Goal: Task Accomplishment & Management: Complete application form

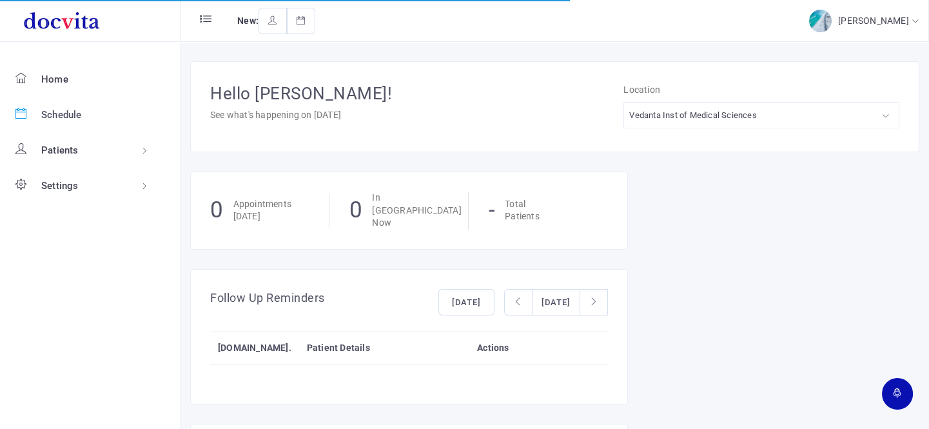
click at [58, 111] on span "Schedule" at bounding box center [61, 115] width 41 height 12
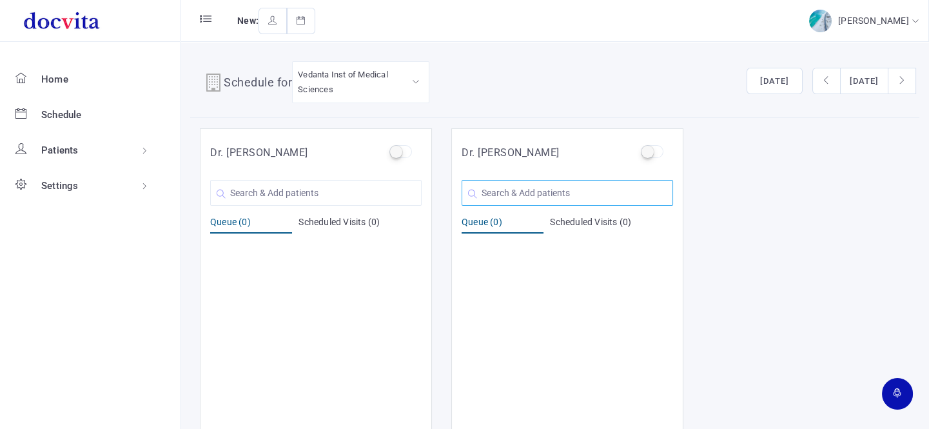
click at [530, 194] on input "text" at bounding box center [566, 193] width 211 height 26
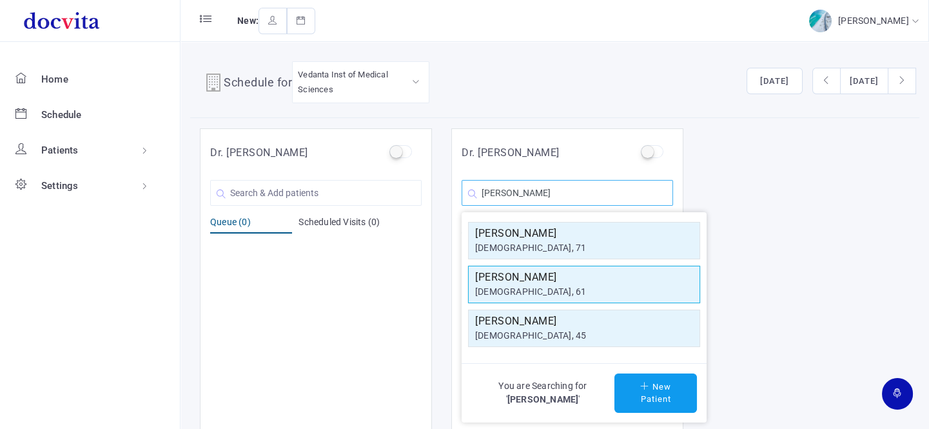
type input "[PERSON_NAME]"
click at [537, 278] on h5 "[PERSON_NAME]" at bounding box center [584, 276] width 218 height 15
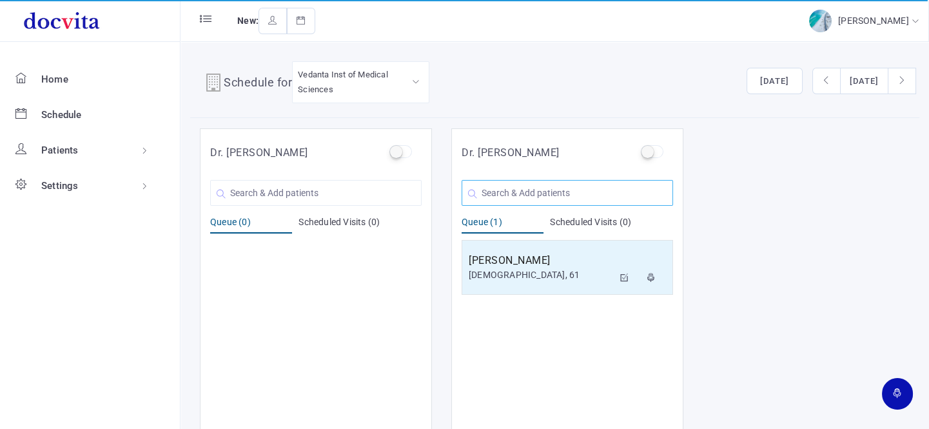
click at [535, 187] on input "text" at bounding box center [566, 193] width 211 height 26
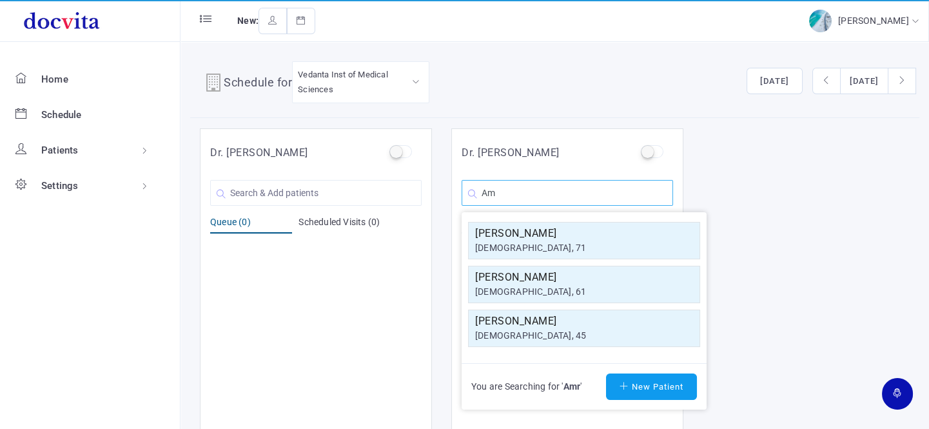
type input "A"
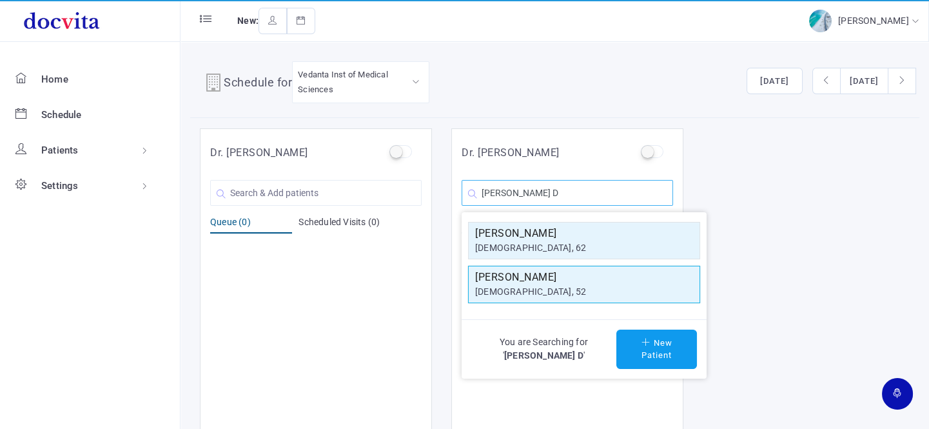
type input "[PERSON_NAME] D"
click at [543, 280] on h5 "[PERSON_NAME]" at bounding box center [584, 276] width 218 height 15
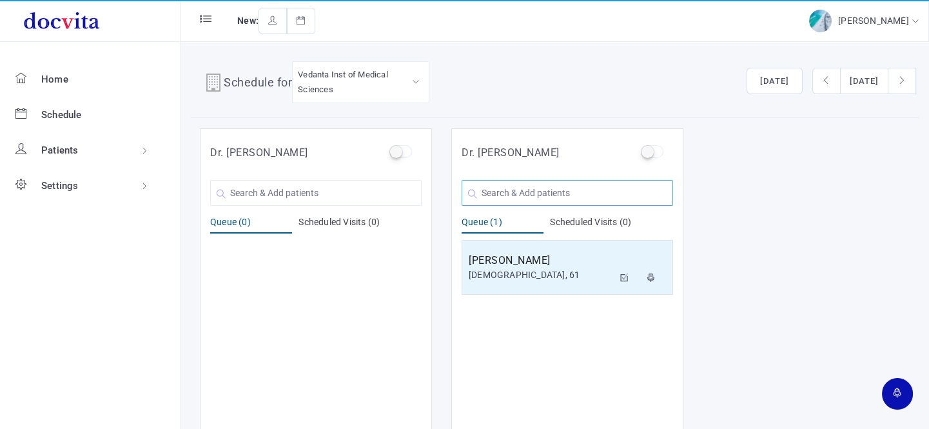
click at [544, 190] on input "text" at bounding box center [566, 193] width 211 height 26
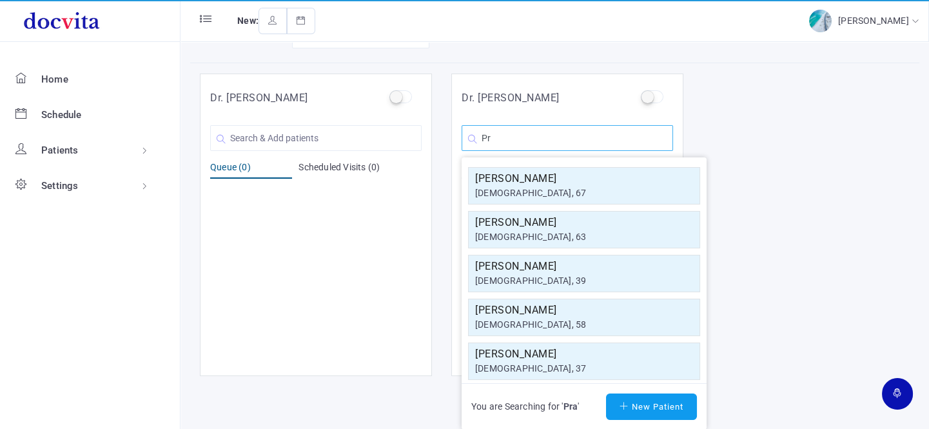
type input "P"
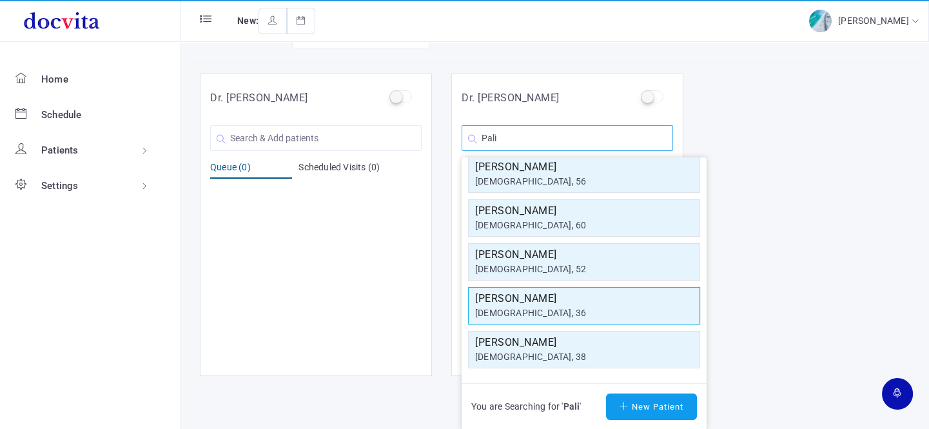
type input "Pali"
click at [586, 296] on h5 "[PERSON_NAME]" at bounding box center [584, 298] width 218 height 15
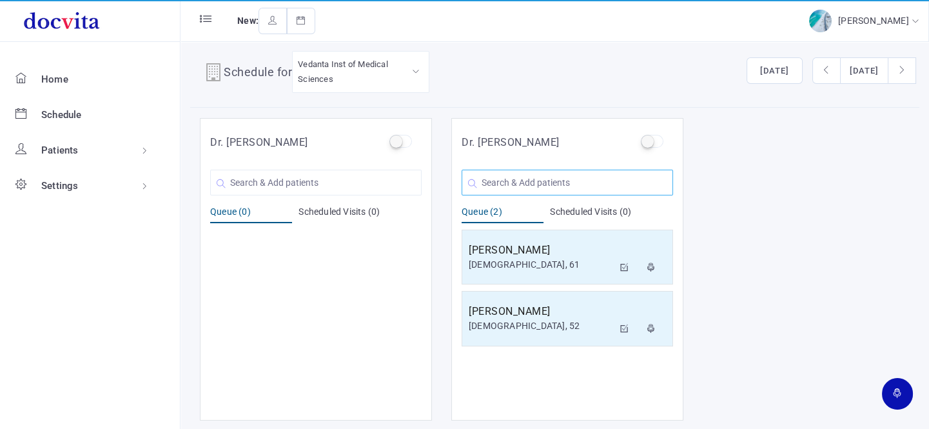
click at [525, 184] on input "text" at bounding box center [566, 182] width 211 height 26
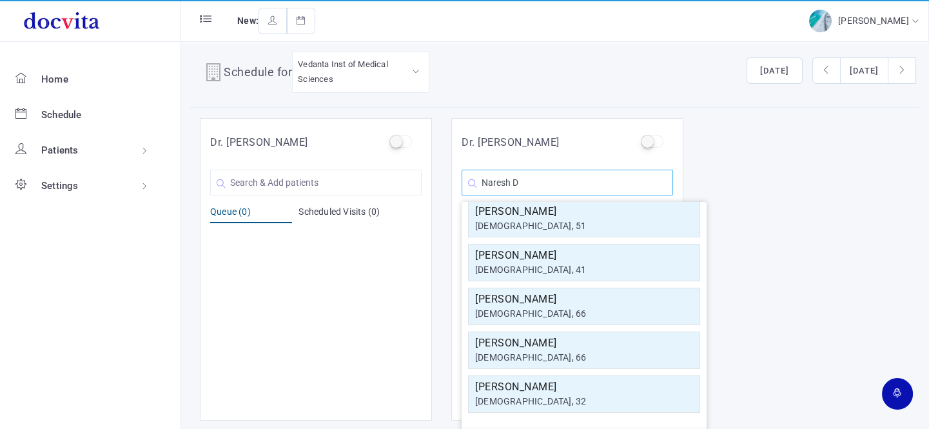
scroll to position [0, 0]
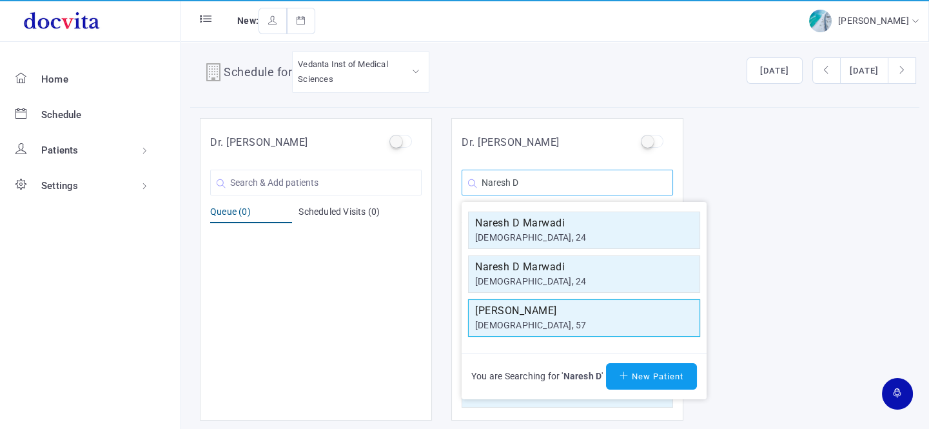
type input "Naresh D"
click at [549, 315] on h5 "[PERSON_NAME]" at bounding box center [584, 310] width 218 height 15
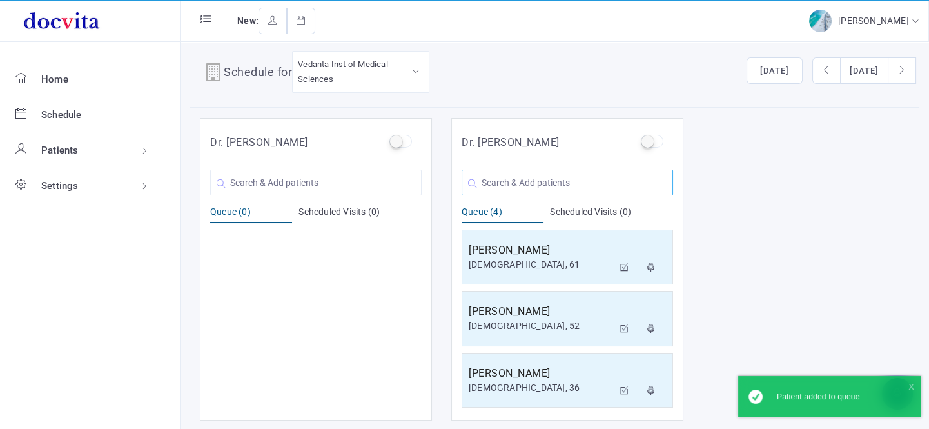
click at [539, 186] on input "text" at bounding box center [566, 182] width 211 height 26
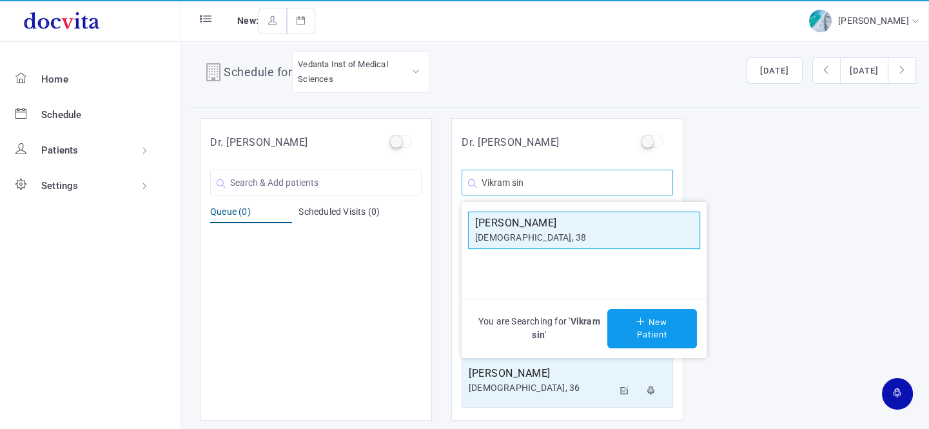
type input "Vikram sin"
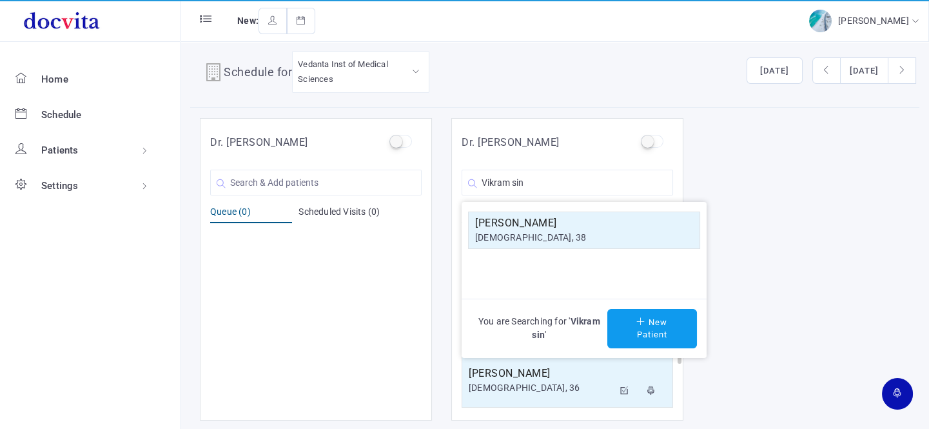
click at [530, 226] on h5 "[PERSON_NAME]" at bounding box center [584, 222] width 218 height 15
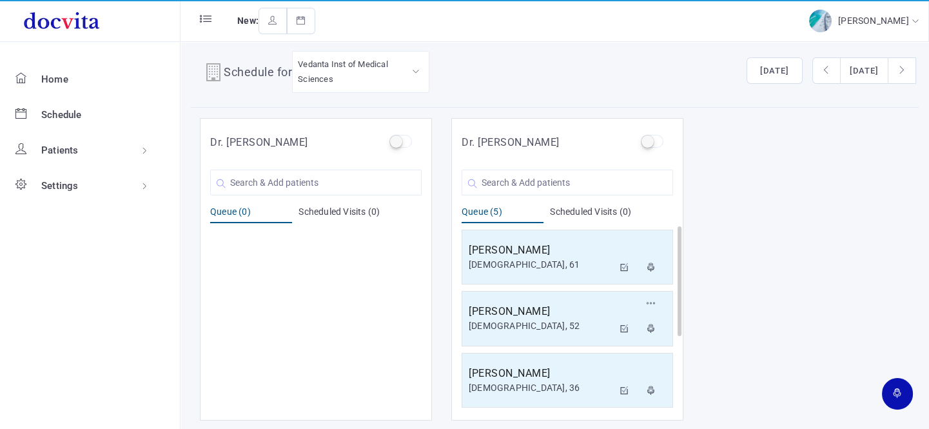
scroll to position [123, 0]
click at [550, 178] on input "text" at bounding box center [566, 182] width 211 height 26
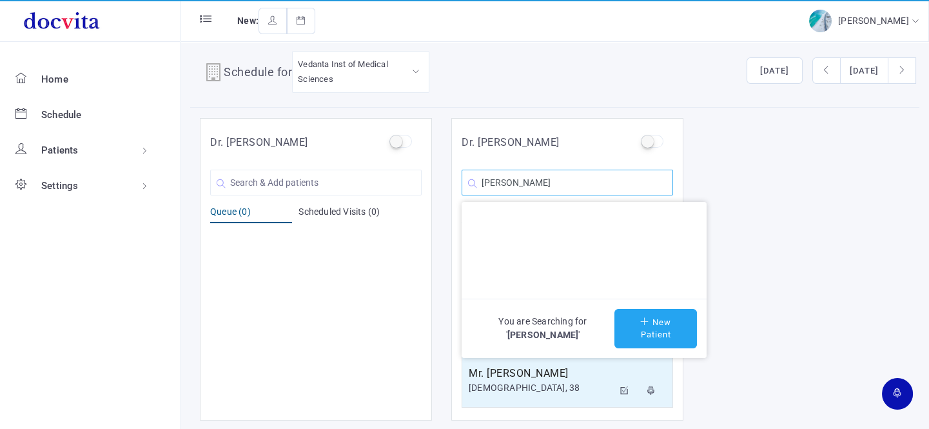
type input "[PERSON_NAME]"
click at [679, 321] on button "New Patient" at bounding box center [655, 328] width 82 height 39
type input "[PERSON_NAME]"
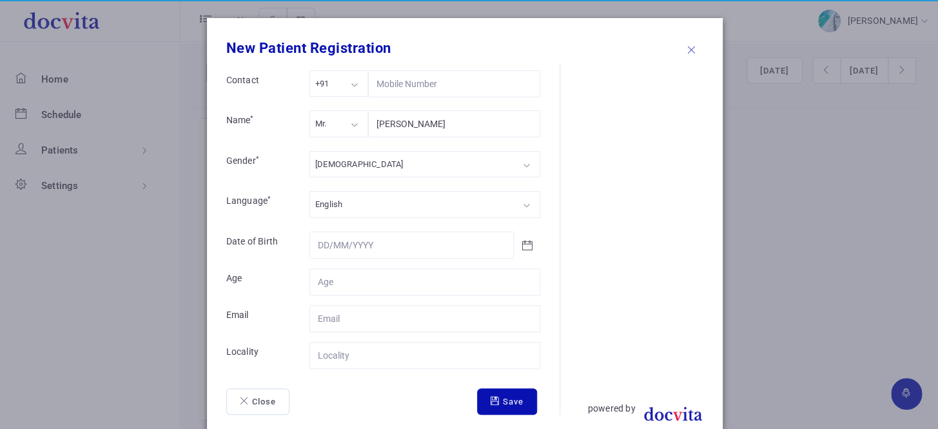
click at [340, 122] on div "Mr." at bounding box center [338, 123] width 59 height 26
click at [365, 159] on div "[DEMOGRAPHIC_DATA]" at bounding box center [424, 164] width 231 height 26
click at [400, 282] on input "Contact" at bounding box center [424, 281] width 231 height 27
type input "59"
drag, startPoint x: 385, startPoint y: 367, endPoint x: 396, endPoint y: 358, distance: 14.2
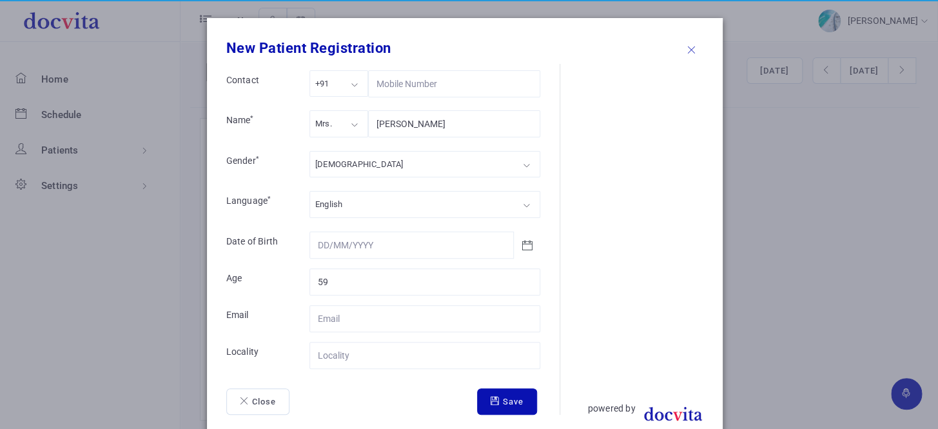
click at [388, 365] on form "Contact +91 +91 +91 +1 +971 Name * Mrs. Mrs. Mr. Ms. Mrs. [PERSON_NAME] Gender …" at bounding box center [392, 242] width 333 height 344
click at [396, 358] on input "Contact" at bounding box center [424, 355] width 231 height 27
type input "Nadiad"
click at [498, 393] on button "Save" at bounding box center [507, 401] width 60 height 27
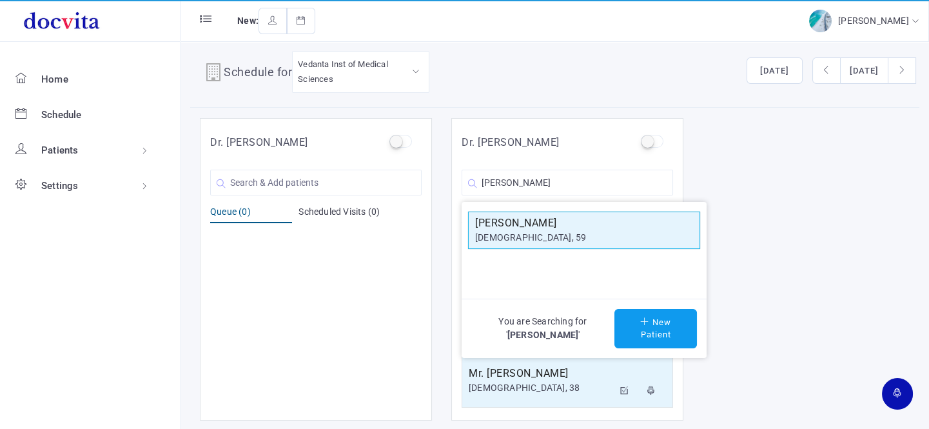
click at [553, 238] on div "[DEMOGRAPHIC_DATA], 59" at bounding box center [584, 238] width 218 height 14
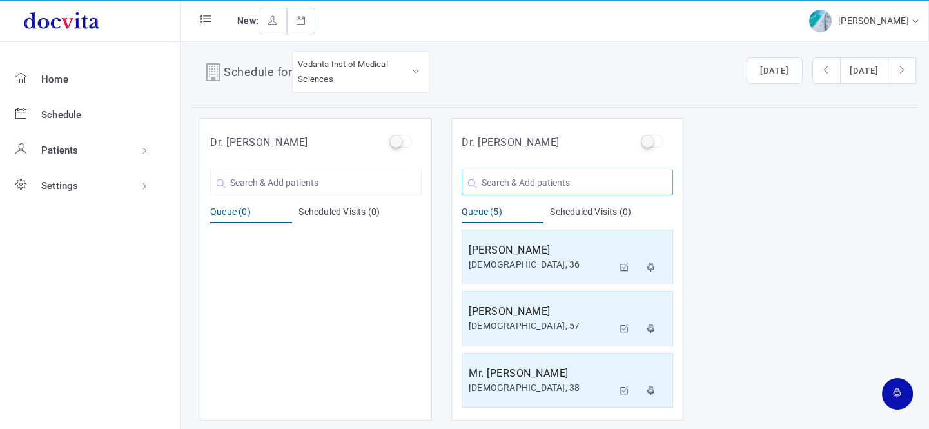
click at [545, 180] on input "text" at bounding box center [566, 182] width 211 height 26
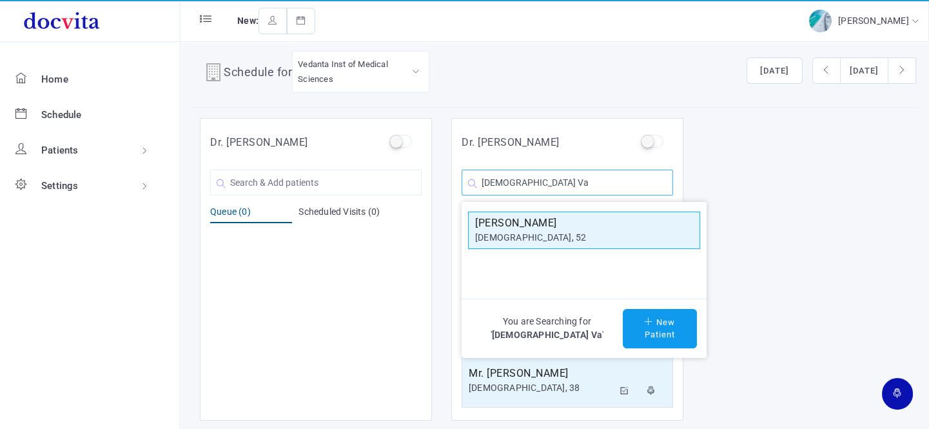
type input "[DEMOGRAPHIC_DATA] Va"
click at [574, 238] on div "[DEMOGRAPHIC_DATA], 52" at bounding box center [584, 238] width 218 height 14
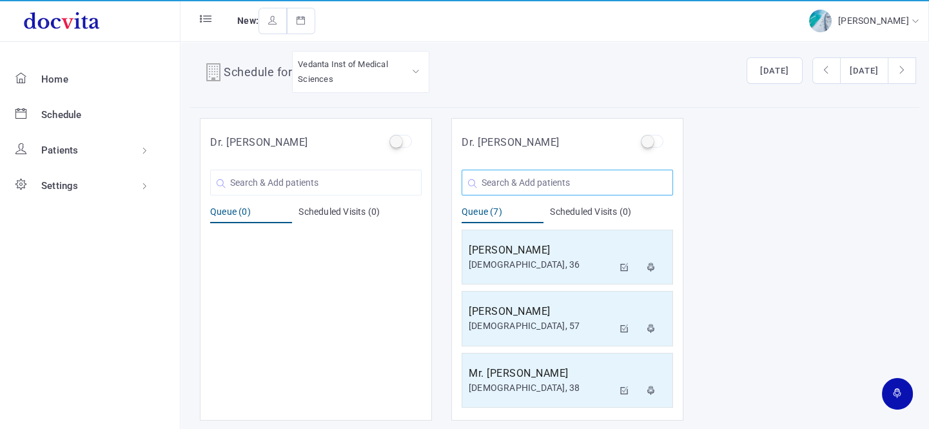
click at [544, 182] on input "text" at bounding box center [566, 182] width 211 height 26
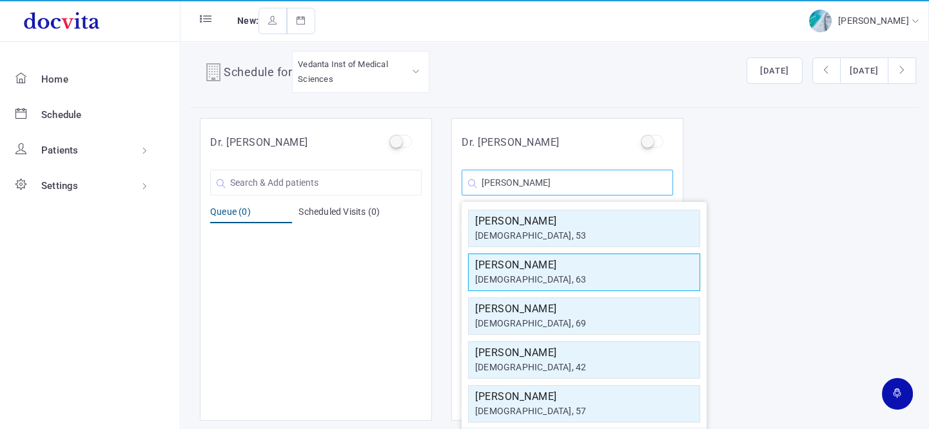
scroll to position [0, 0]
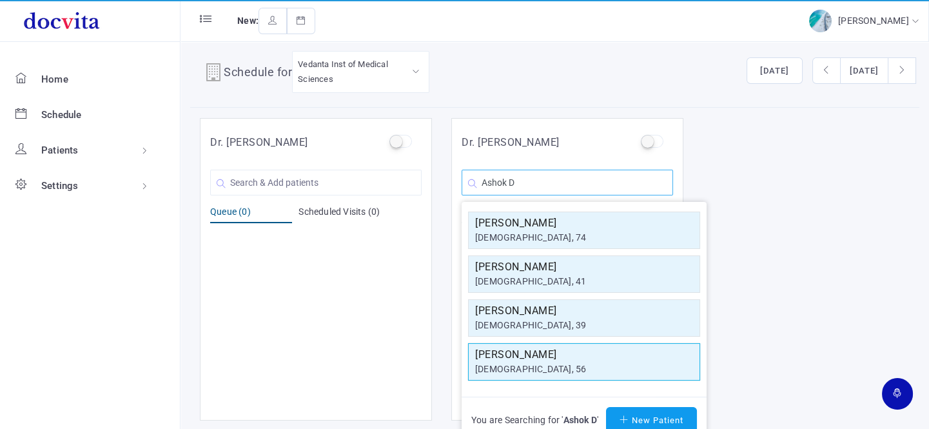
type input "Ashok D"
click at [534, 360] on h5 "[PERSON_NAME]" at bounding box center [584, 354] width 218 height 15
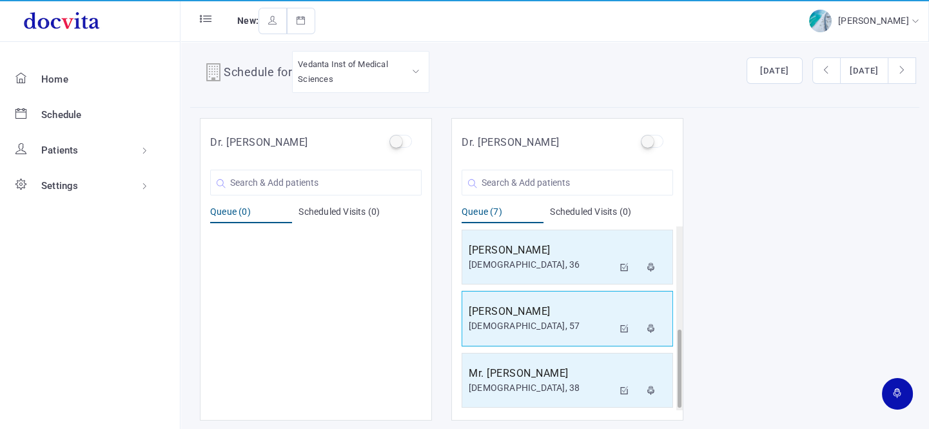
scroll to position [246, 0]
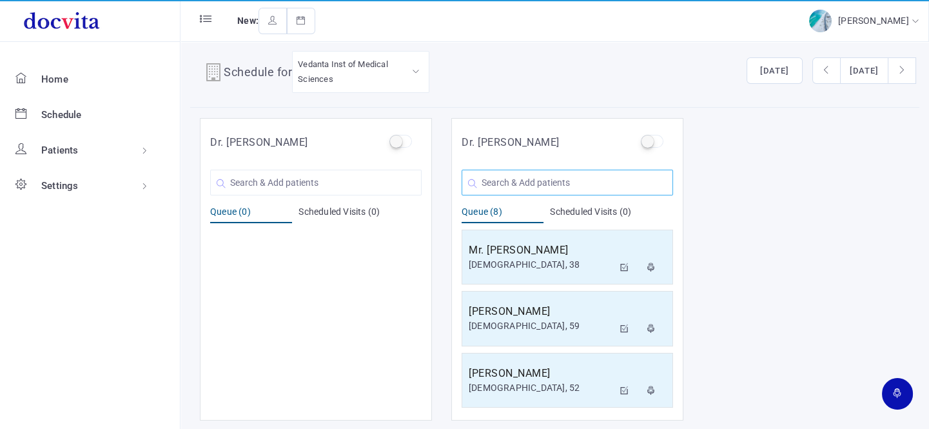
click at [546, 180] on input "text" at bounding box center [566, 182] width 211 height 26
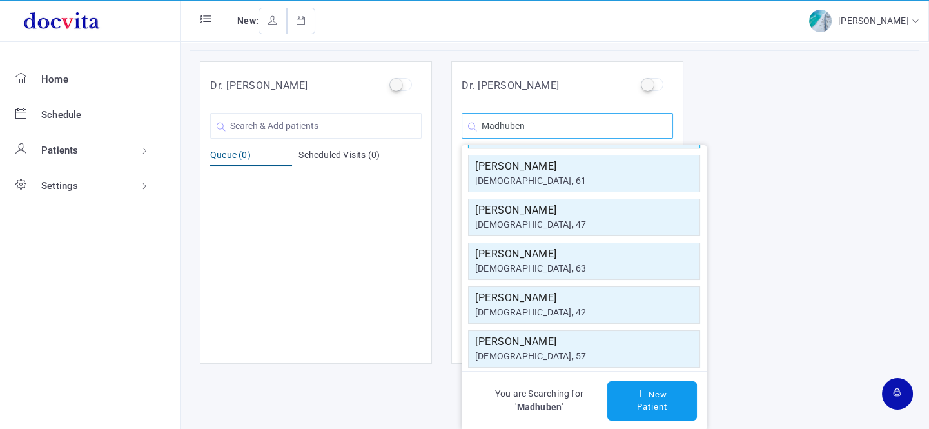
scroll to position [231, 0]
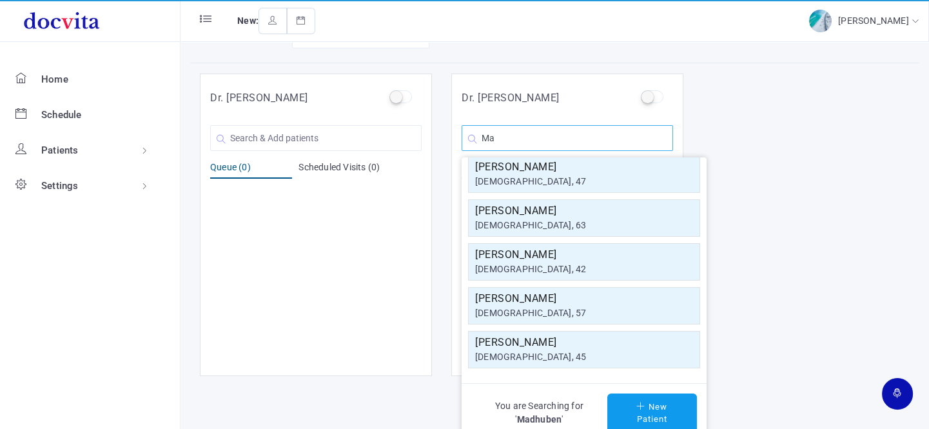
type input "M"
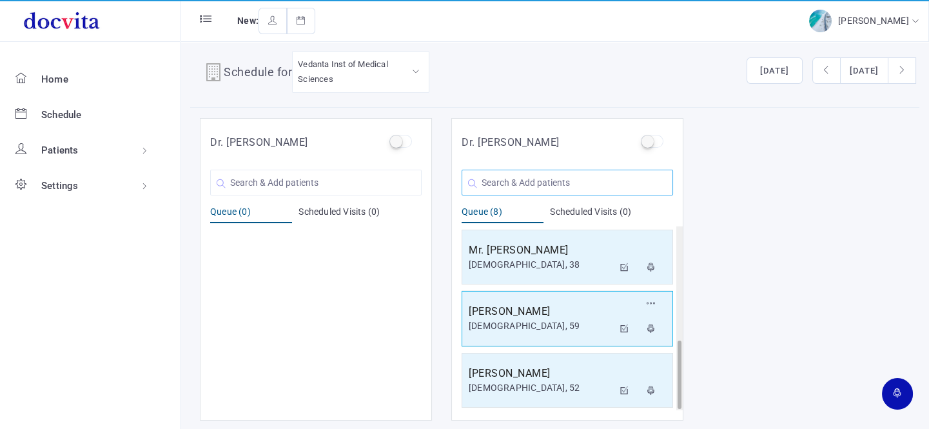
scroll to position [308, 0]
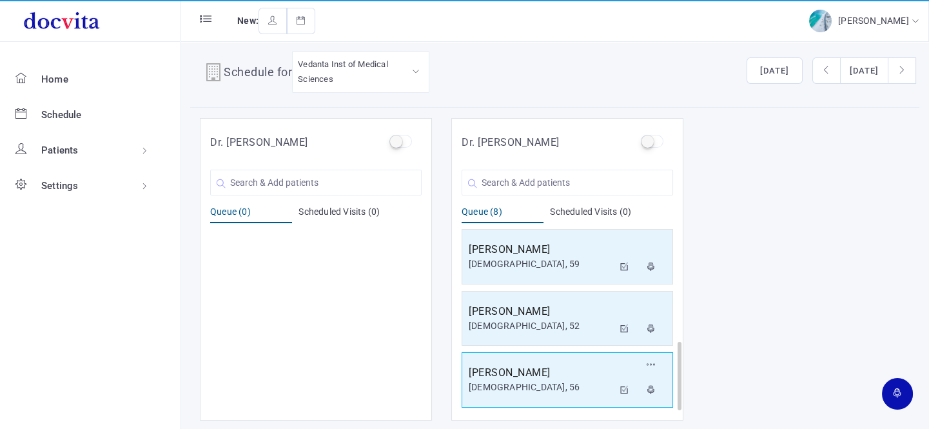
click at [565, 380] on div "[DEMOGRAPHIC_DATA], 56" at bounding box center [541, 387] width 144 height 14
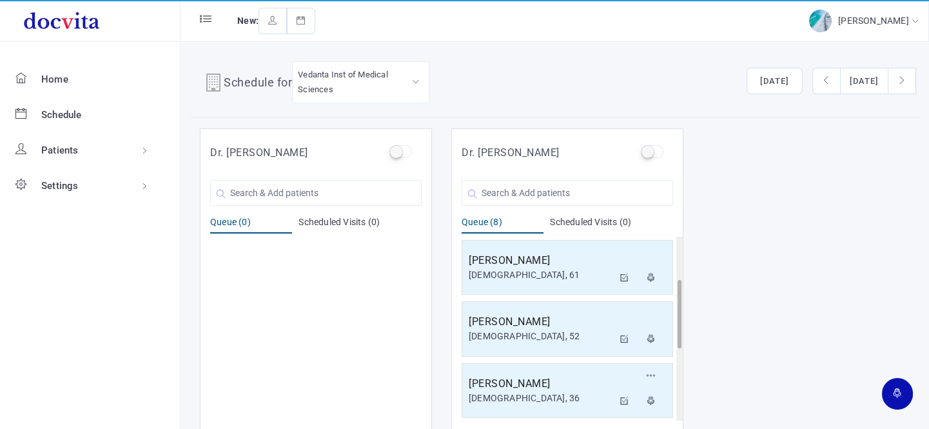
scroll to position [308, 0]
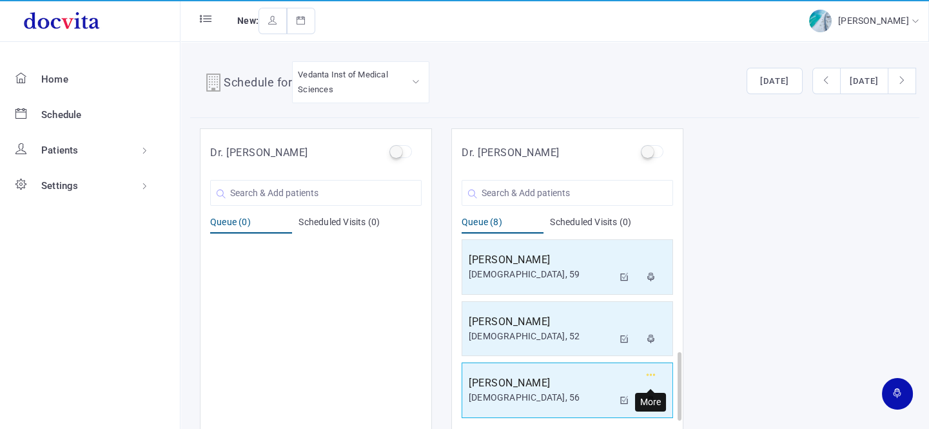
click at [650, 374] on icon "button" at bounding box center [650, 375] width 9 height 8
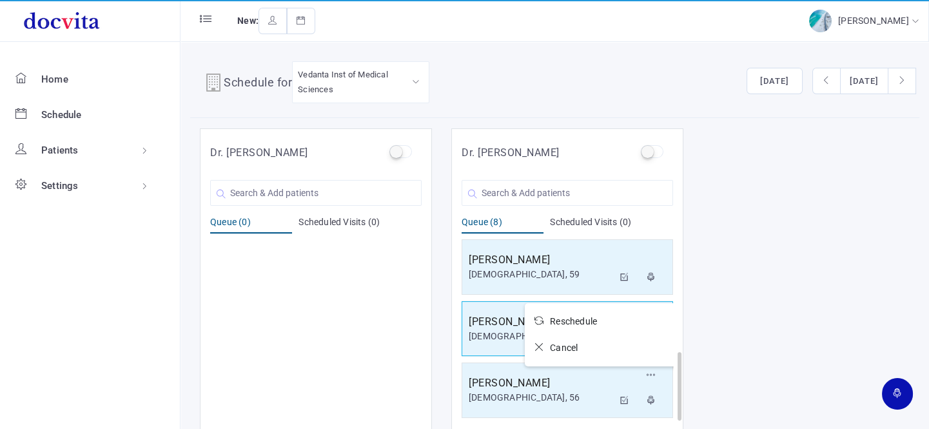
click at [539, 344] on icon at bounding box center [541, 346] width 15 height 9
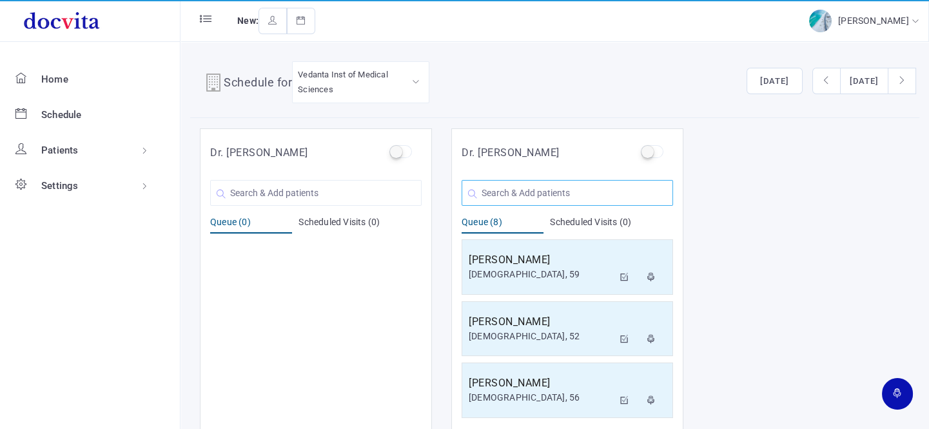
click at [554, 182] on input "text" at bounding box center [566, 193] width 211 height 26
click at [541, 191] on input "text" at bounding box center [566, 193] width 211 height 26
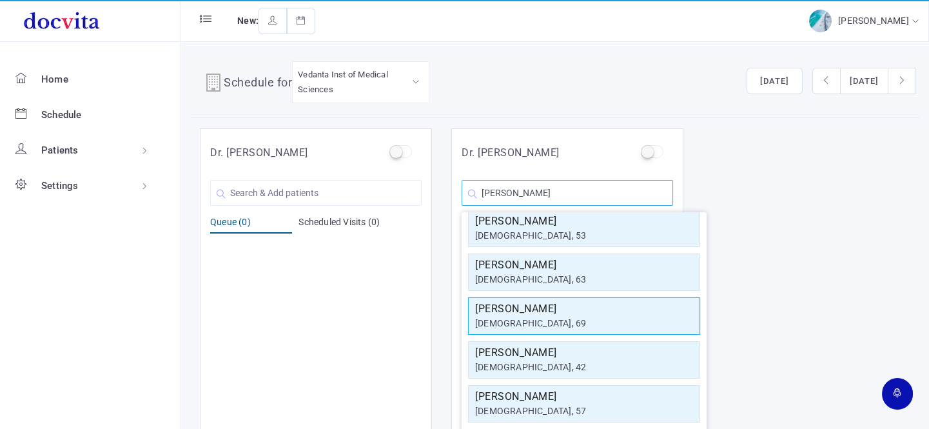
scroll to position [0, 0]
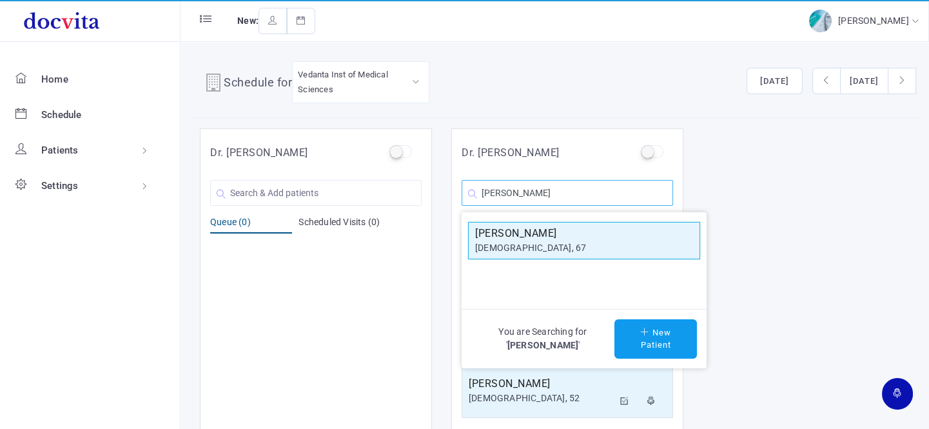
type input "[PERSON_NAME]"
click at [548, 251] on div "[DEMOGRAPHIC_DATA], 67" at bounding box center [584, 248] width 218 height 14
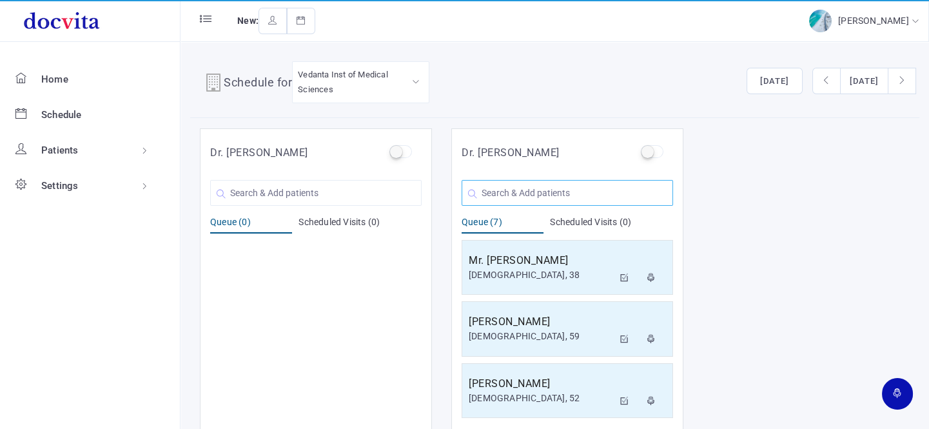
click at [540, 187] on input "text" at bounding box center [566, 193] width 211 height 26
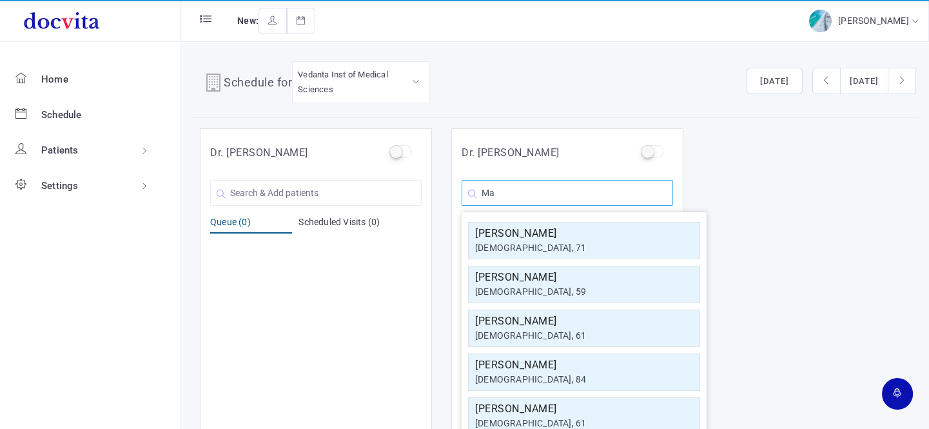
type input "M"
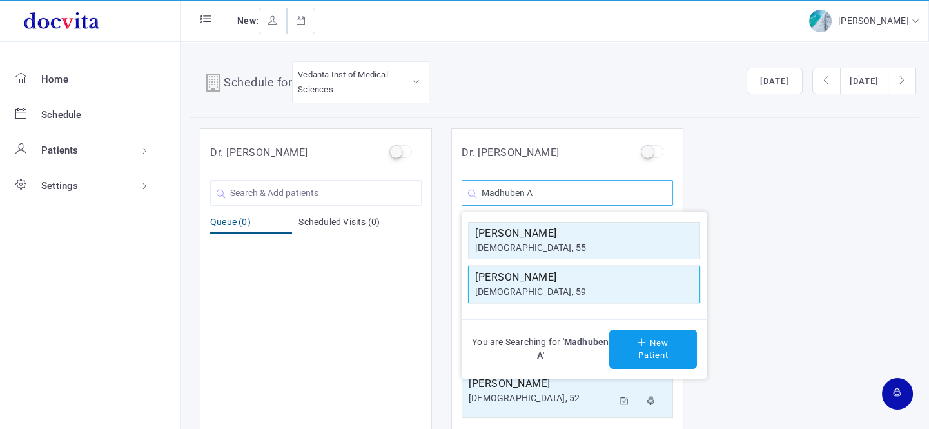
type input "Madhuben A"
click at [568, 289] on div "[DEMOGRAPHIC_DATA], 59" at bounding box center [584, 292] width 218 height 14
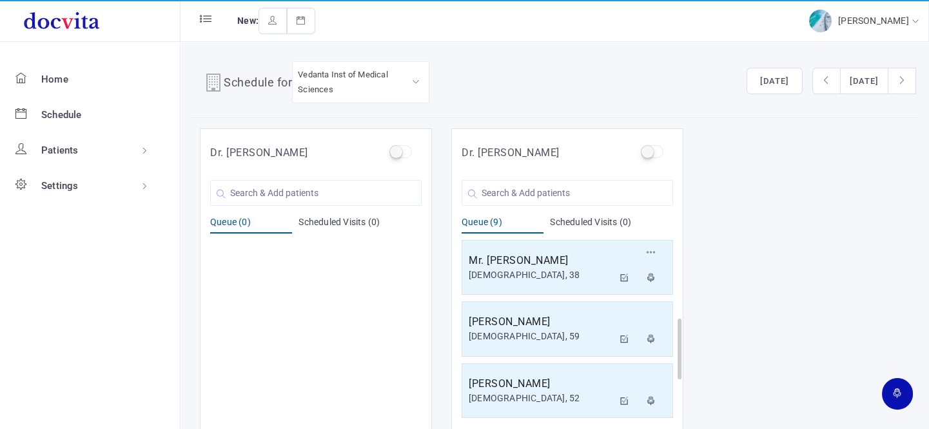
scroll to position [369, 0]
click at [545, 194] on input "text" at bounding box center [566, 193] width 211 height 26
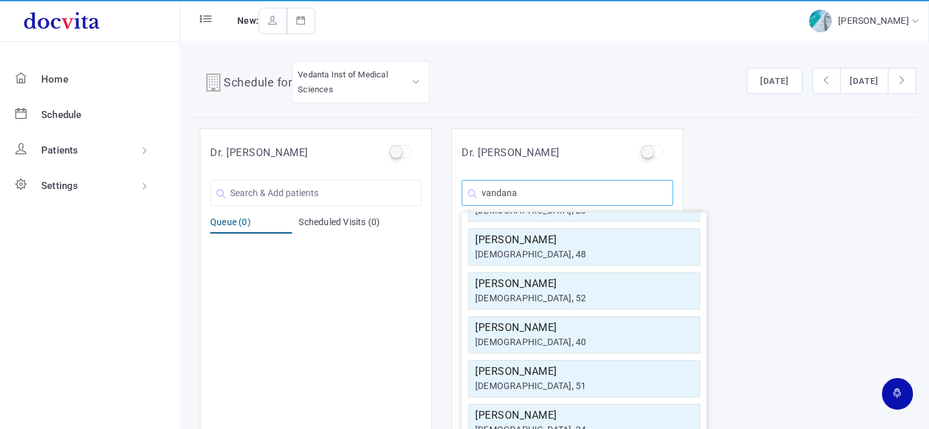
scroll to position [231, 0]
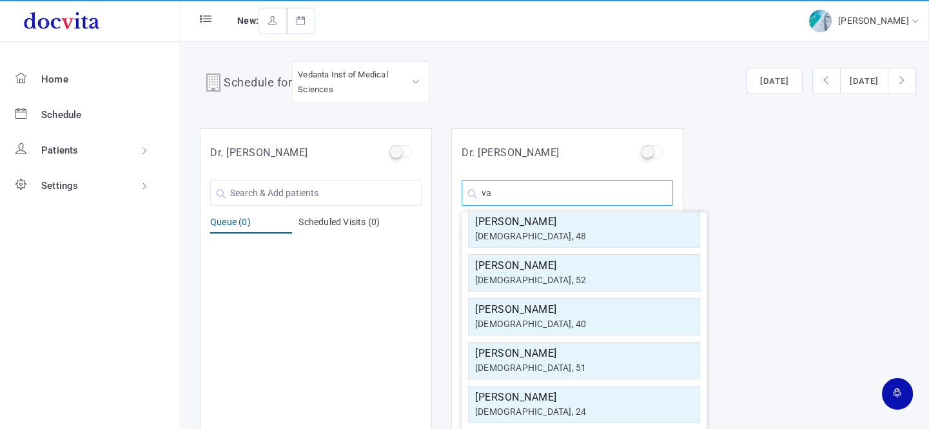
type input "v"
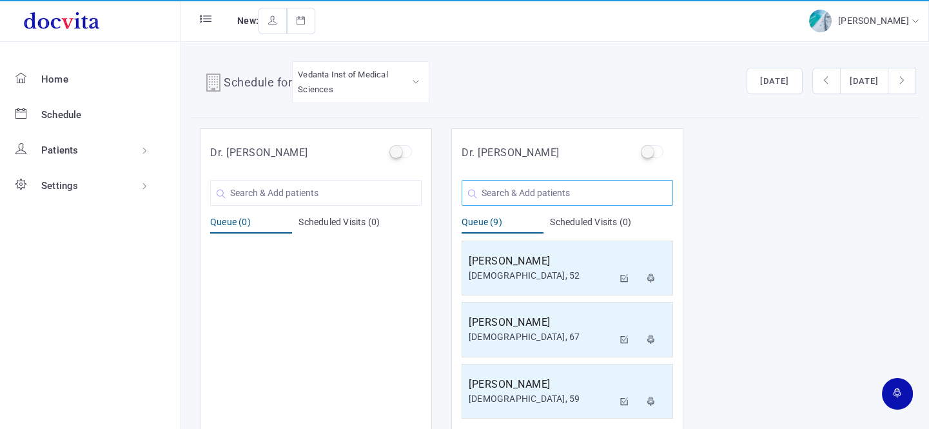
click at [518, 189] on input "text" at bounding box center [566, 193] width 211 height 26
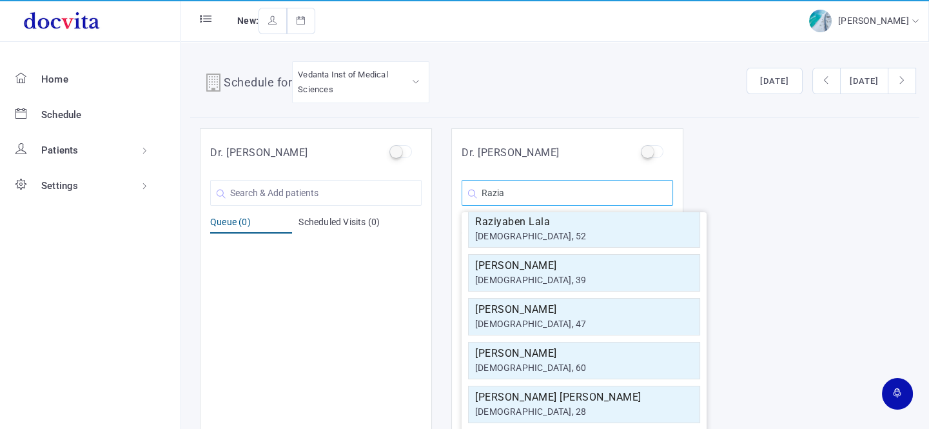
scroll to position [0, 0]
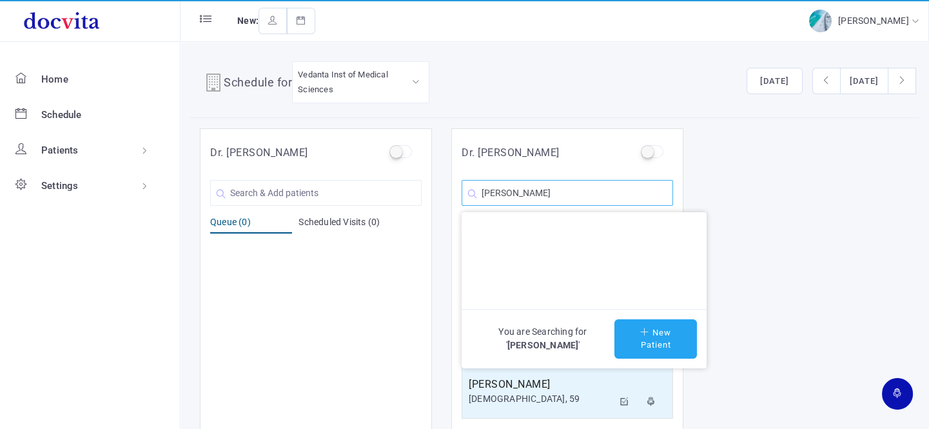
type input "[PERSON_NAME]"
click at [646, 338] on button "New Patient" at bounding box center [655, 338] width 82 height 39
type input "[PERSON_NAME]"
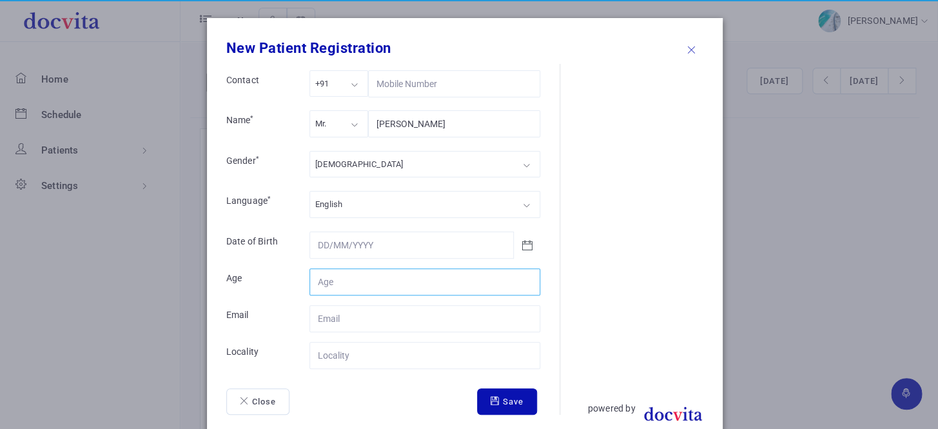
click at [361, 276] on input "Contact" at bounding box center [424, 281] width 231 height 27
type input "21"
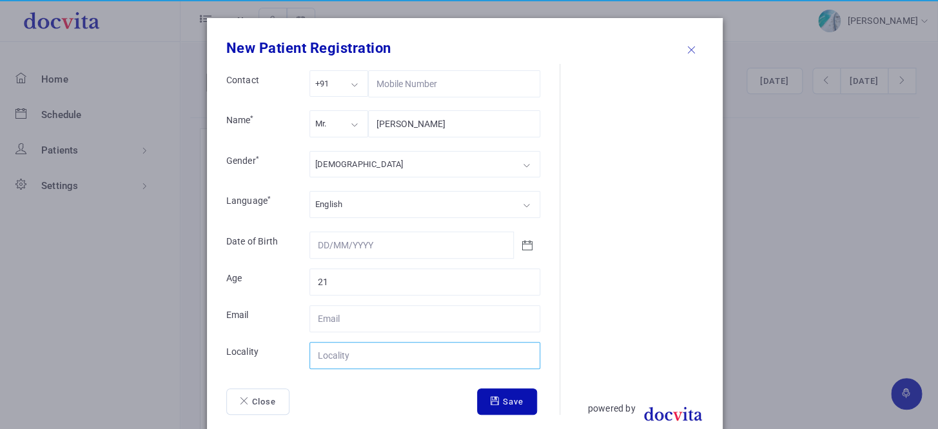
click at [385, 354] on input "Contact" at bounding box center [424, 355] width 231 height 27
type input "[GEOGRAPHIC_DATA]"
click at [354, 126] on div "Mr." at bounding box center [338, 123] width 59 height 26
click at [348, 167] on div "[DEMOGRAPHIC_DATA]" at bounding box center [424, 164] width 231 height 26
click at [492, 400] on icon "submit" at bounding box center [496, 400] width 12 height 8
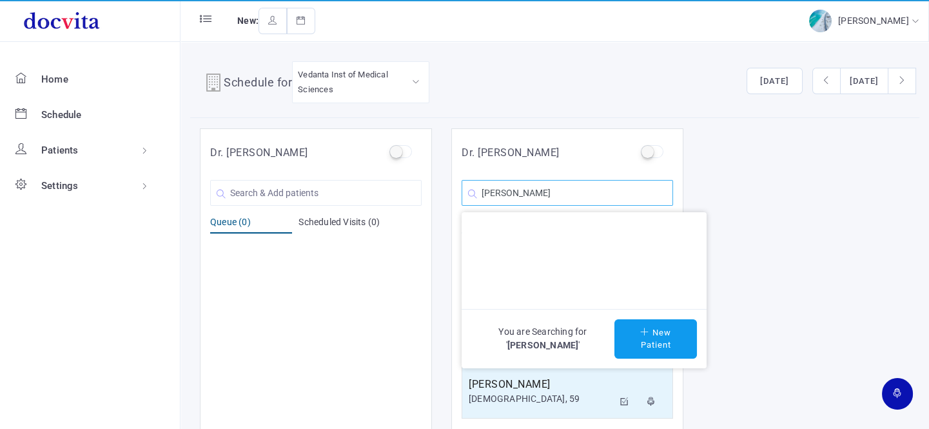
click at [569, 198] on input "[PERSON_NAME]" at bounding box center [566, 193] width 211 height 26
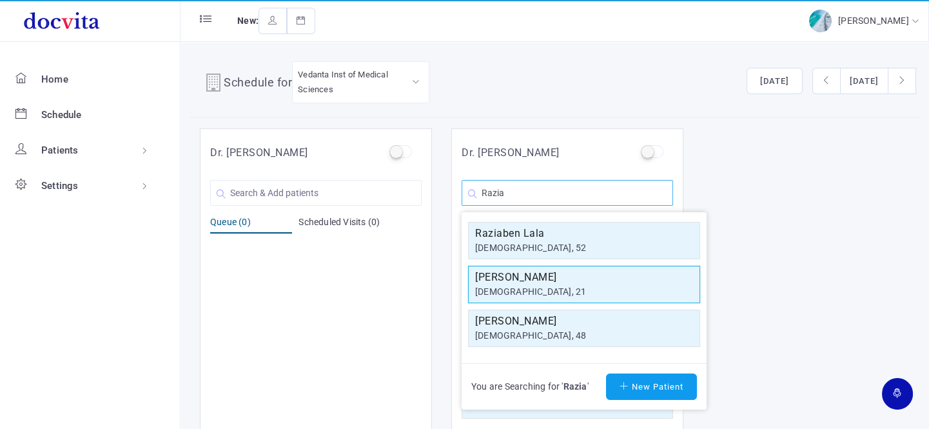
type input "Razia"
click at [535, 282] on h5 "[PERSON_NAME]" at bounding box center [584, 276] width 218 height 15
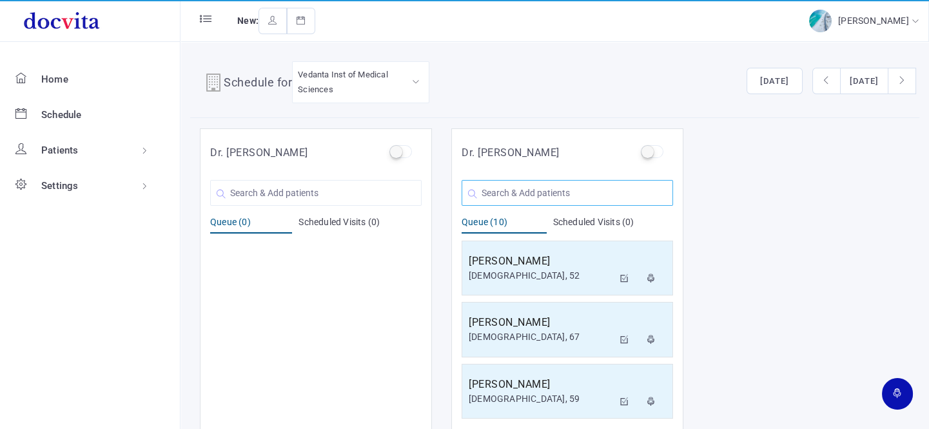
click at [521, 186] on input "text" at bounding box center [566, 193] width 211 height 26
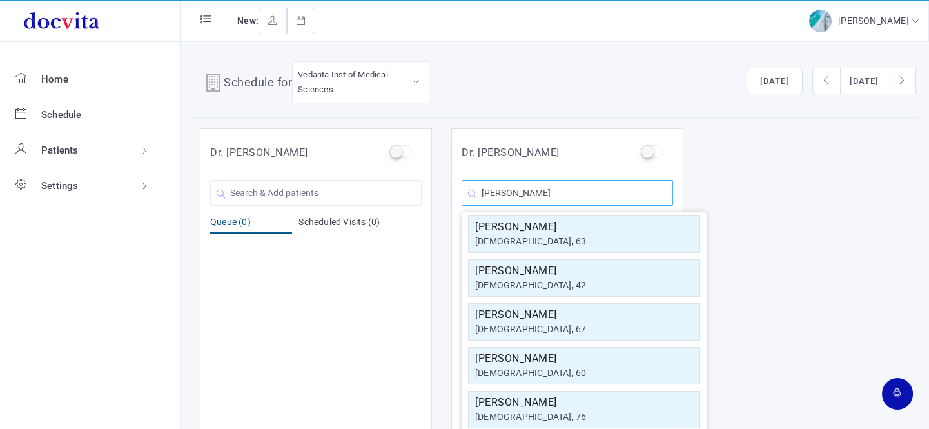
scroll to position [231, 0]
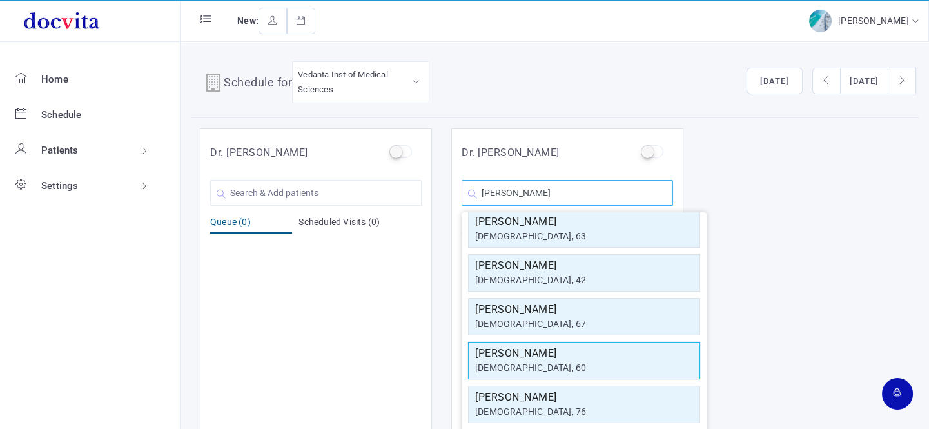
type input "[PERSON_NAME]"
click at [558, 361] on div "[DEMOGRAPHIC_DATA], 60" at bounding box center [584, 368] width 218 height 14
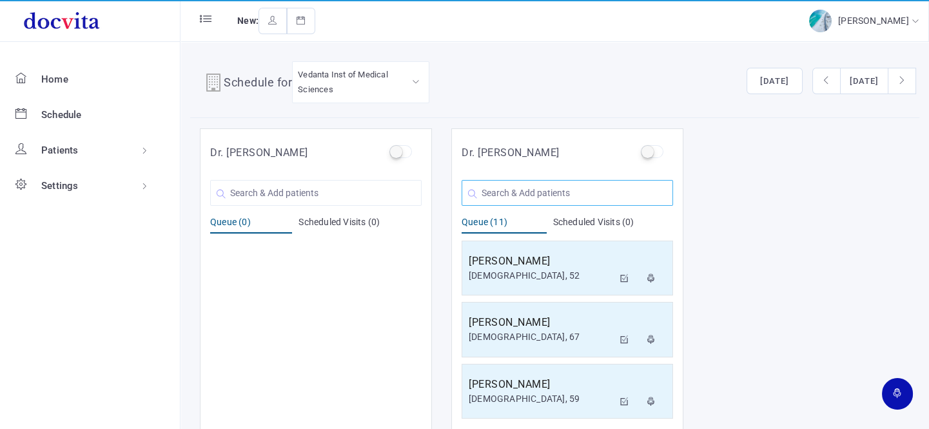
click at [550, 192] on input "text" at bounding box center [566, 193] width 211 height 26
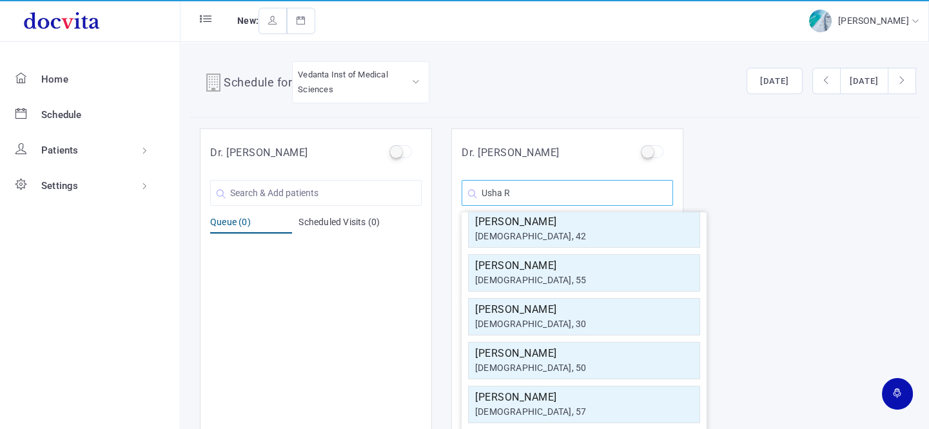
scroll to position [0, 0]
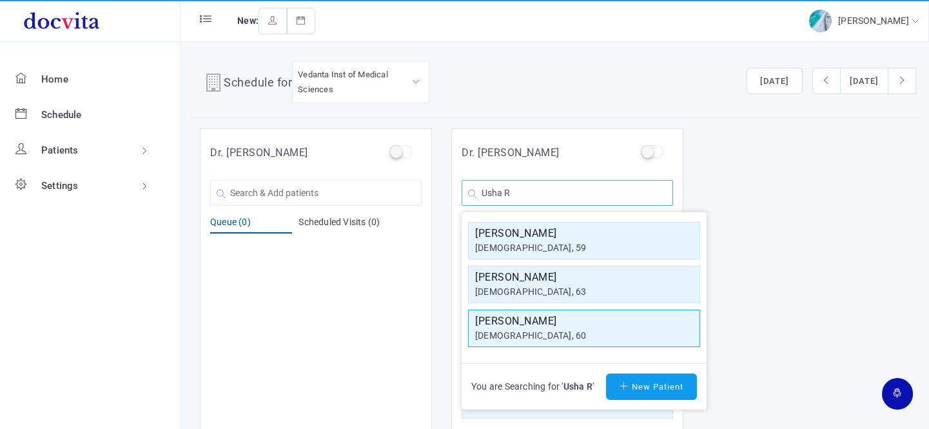
type input "Usha R"
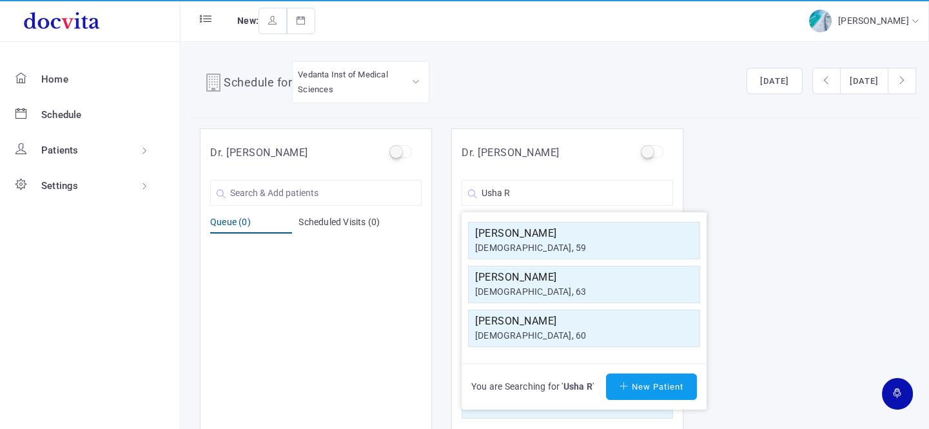
click at [534, 325] on h5 "[PERSON_NAME]" at bounding box center [584, 320] width 218 height 15
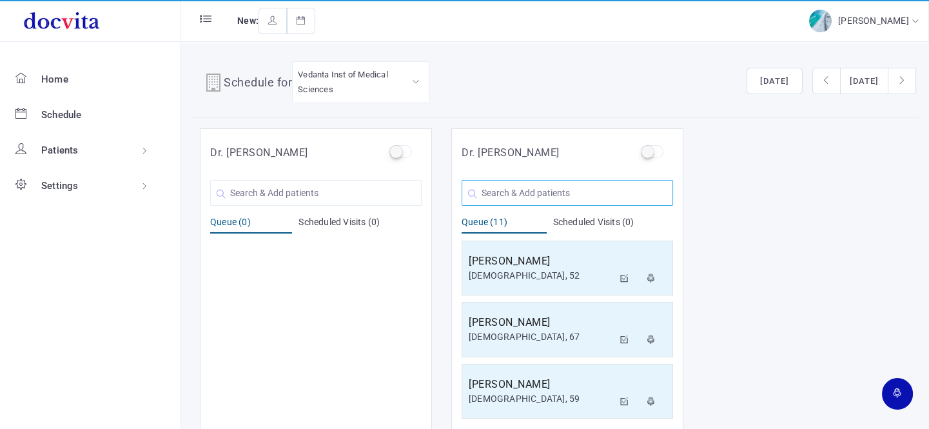
click at [534, 189] on input "text" at bounding box center [566, 193] width 211 height 26
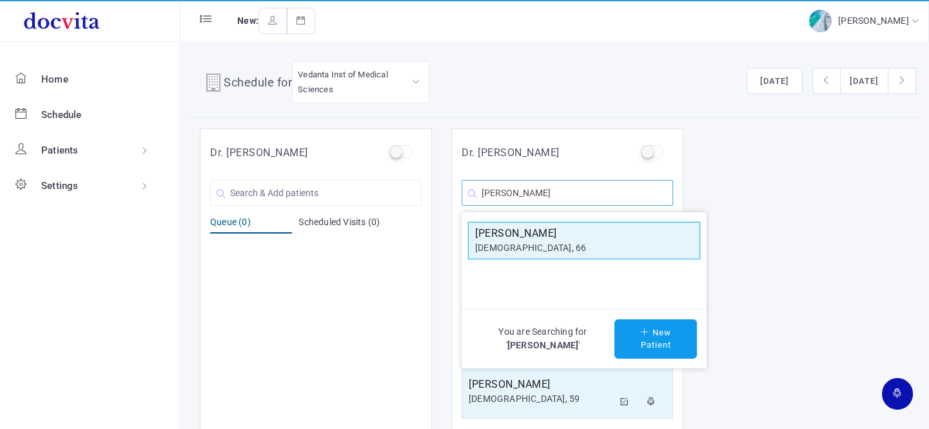
type input "[PERSON_NAME]"
click at [556, 245] on div "[DEMOGRAPHIC_DATA], 66" at bounding box center [584, 248] width 218 height 14
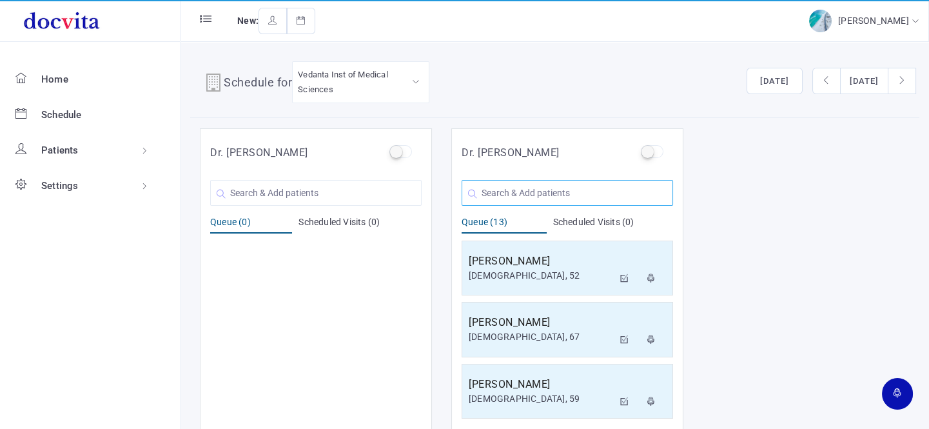
click at [577, 195] on input "text" at bounding box center [566, 193] width 211 height 26
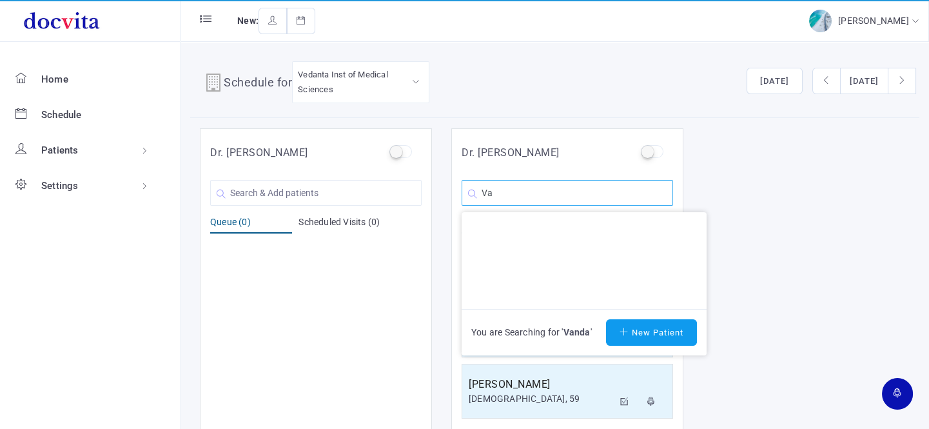
type input "V"
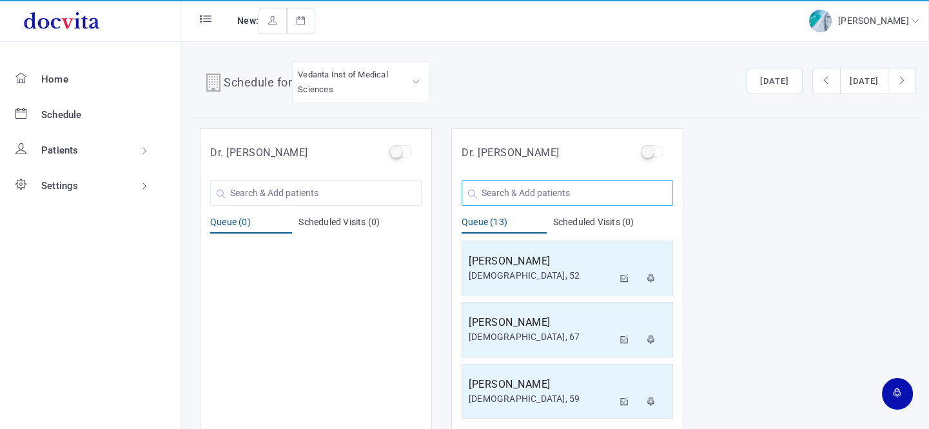
click at [559, 195] on input "text" at bounding box center [566, 193] width 211 height 26
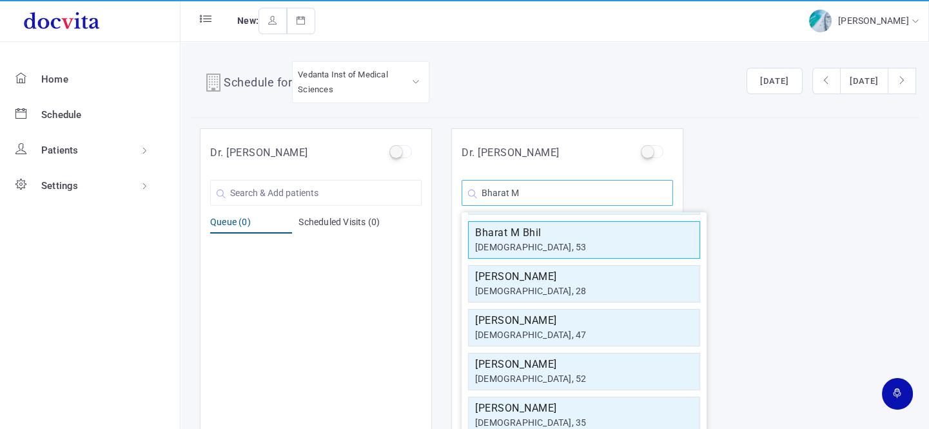
scroll to position [175, 0]
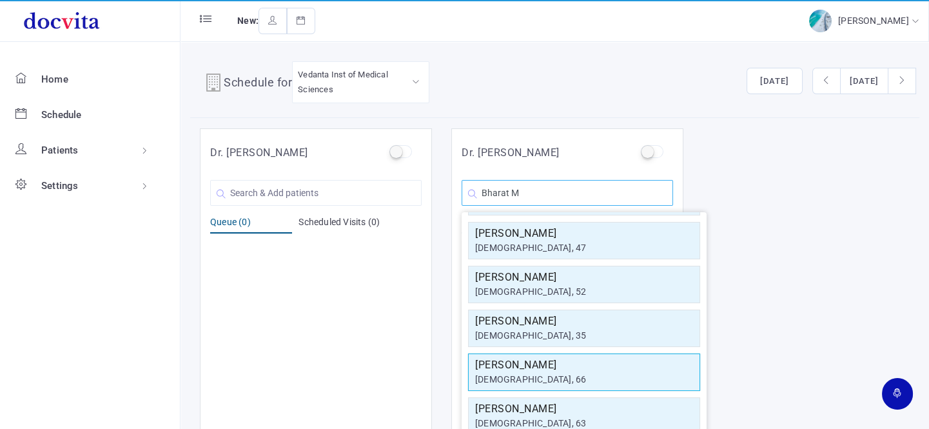
type input "Bharat M"
click at [566, 374] on div "[DEMOGRAPHIC_DATA], 66" at bounding box center [584, 379] width 218 height 14
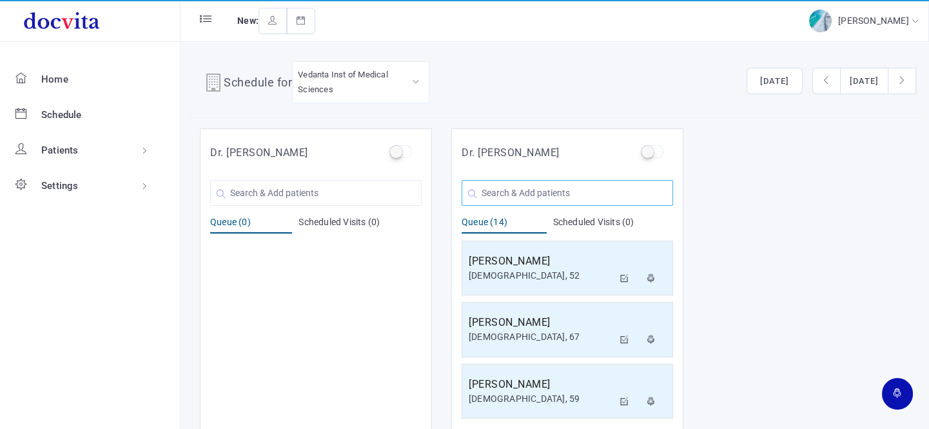
click at [523, 192] on input "text" at bounding box center [566, 193] width 211 height 26
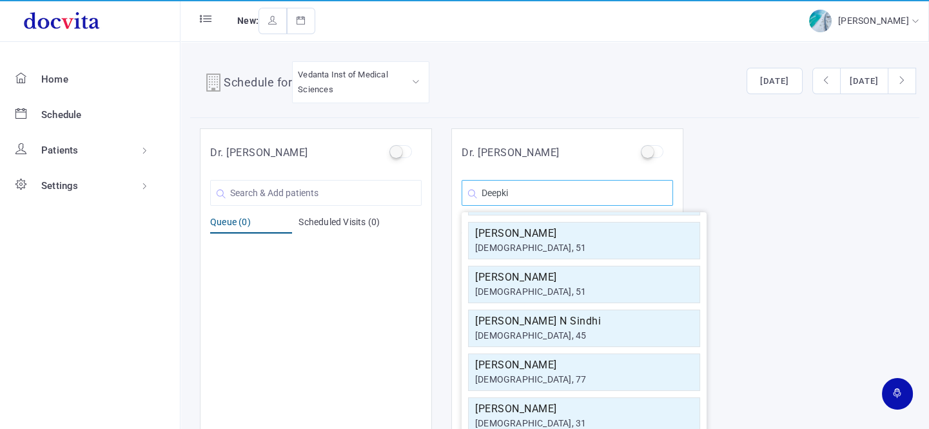
scroll to position [0, 0]
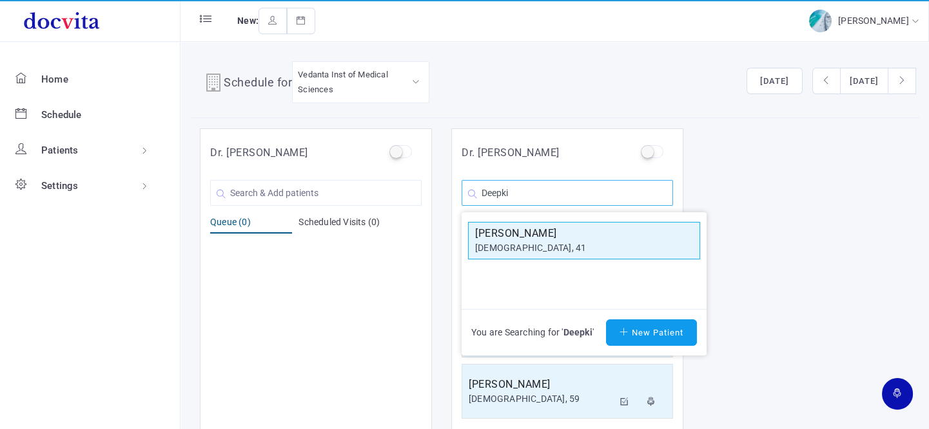
type input "Deepki"
click at [601, 250] on div "[DEMOGRAPHIC_DATA], 41" at bounding box center [584, 248] width 218 height 14
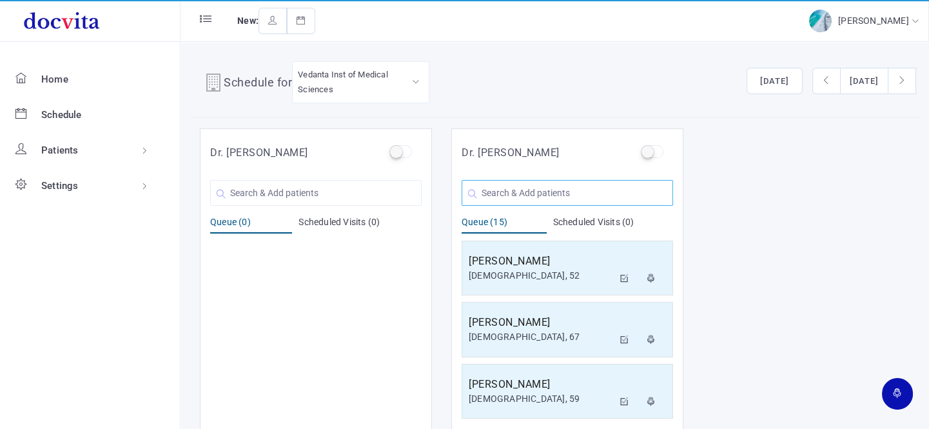
click at [548, 193] on input "text" at bounding box center [566, 193] width 211 height 26
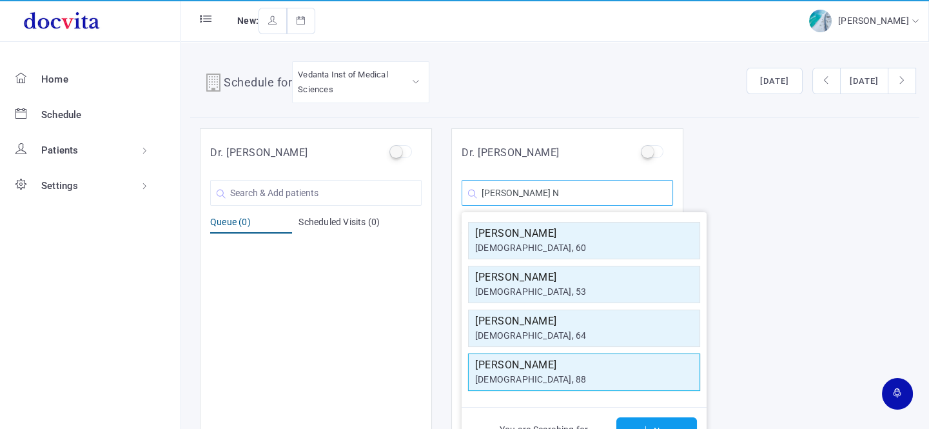
type input "[PERSON_NAME] N"
click at [554, 363] on h5 "[PERSON_NAME]" at bounding box center [584, 364] width 218 height 15
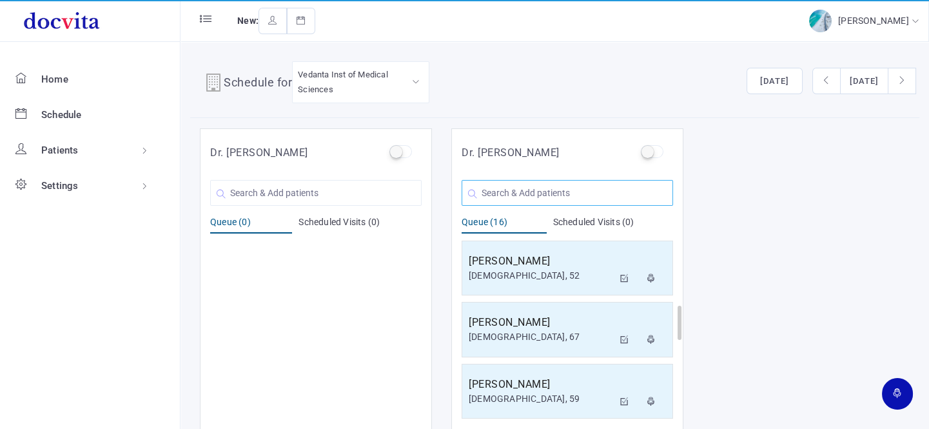
click at [532, 193] on input "text" at bounding box center [566, 193] width 211 height 26
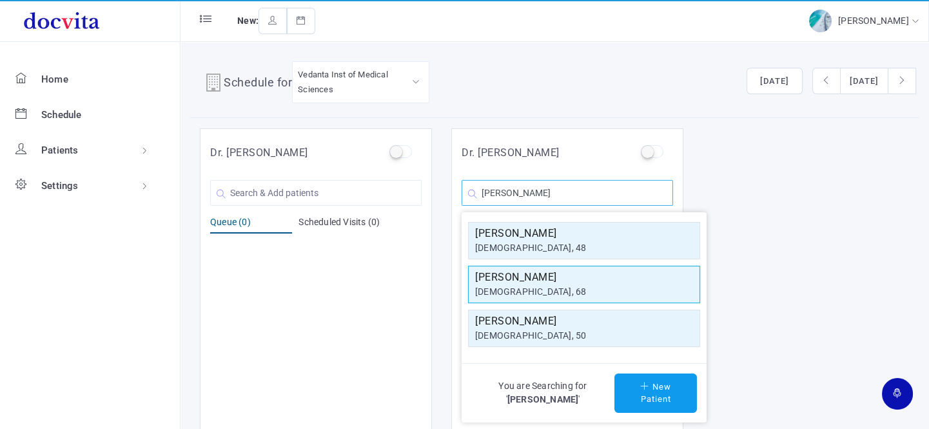
type input "[PERSON_NAME]"
click at [528, 289] on div "[DEMOGRAPHIC_DATA], 68" at bounding box center [584, 292] width 218 height 14
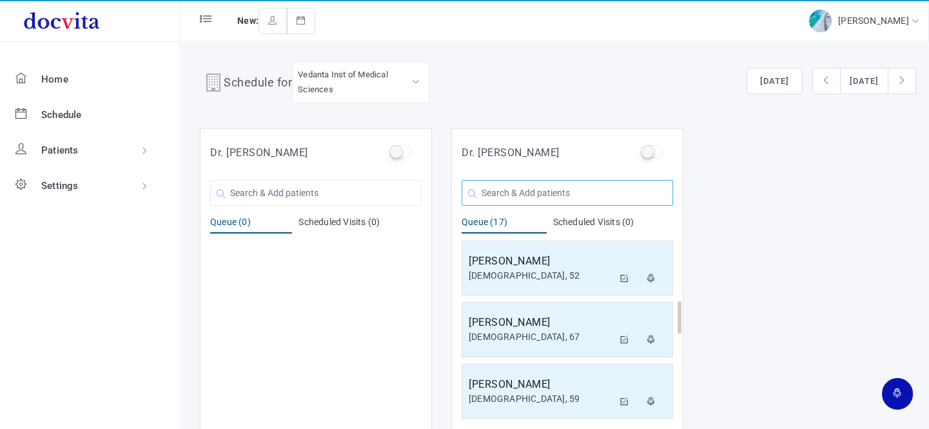
click at [532, 193] on input "text" at bounding box center [566, 193] width 211 height 26
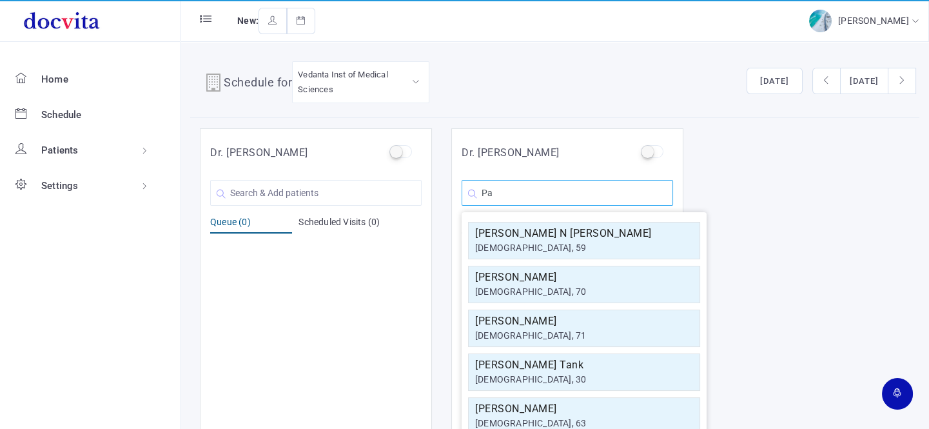
type input "P"
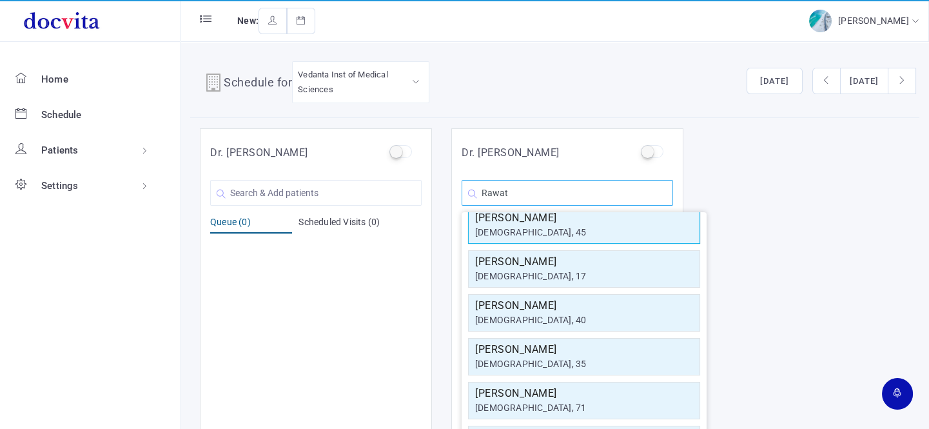
scroll to position [117, 0]
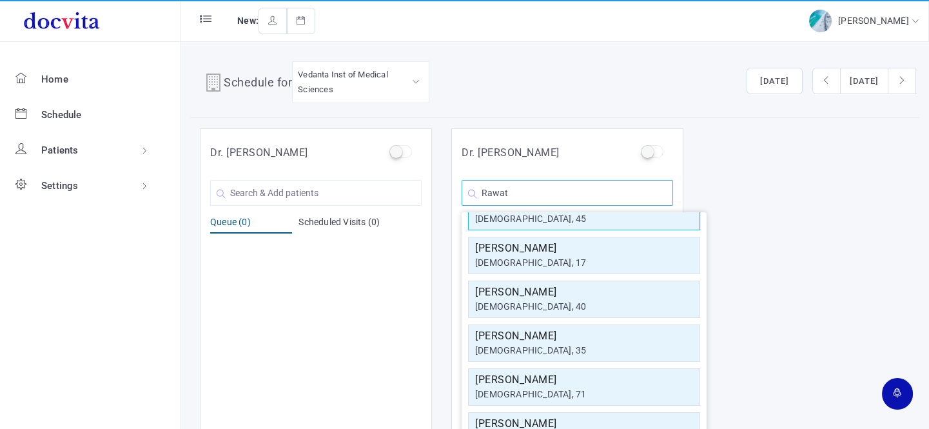
type input "Rawat"
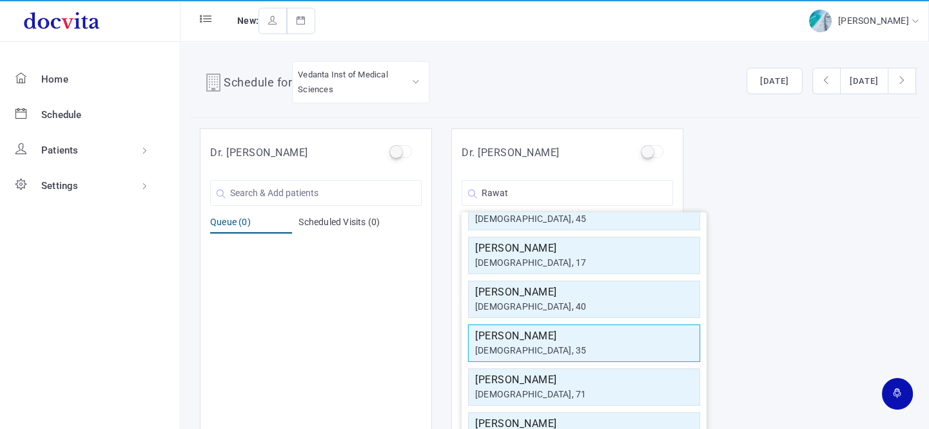
click at [545, 337] on h5 "[PERSON_NAME]" at bounding box center [584, 335] width 218 height 15
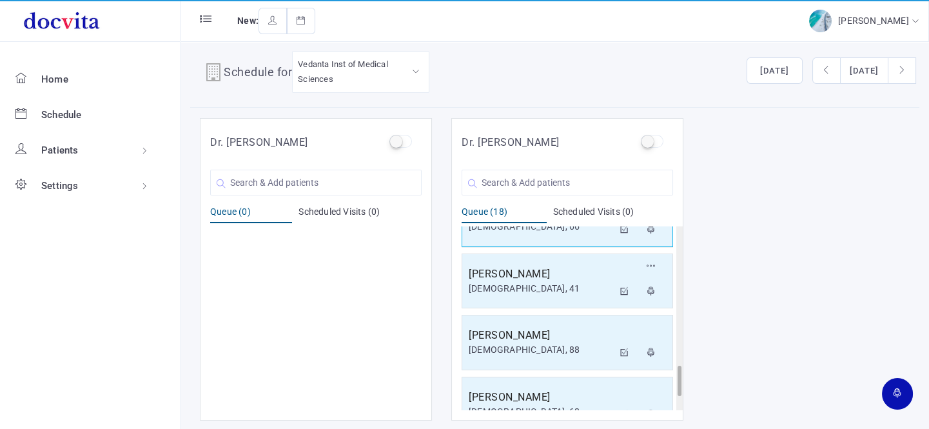
scroll to position [922, 0]
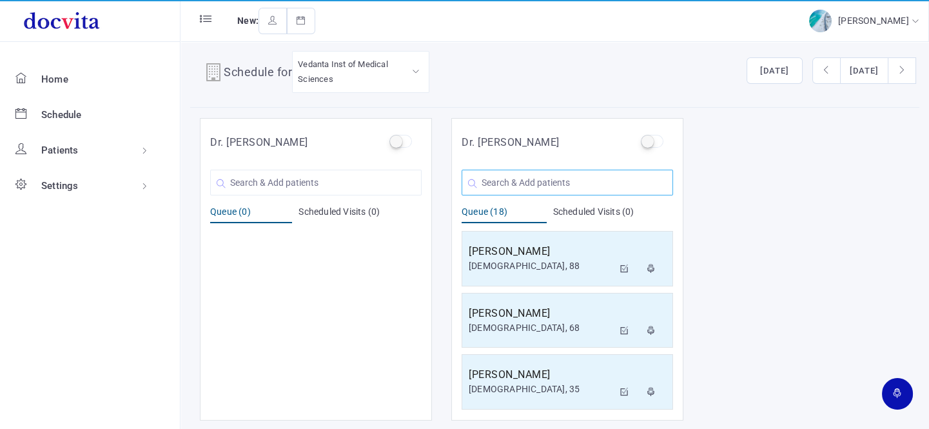
click at [557, 178] on input "text" at bounding box center [566, 182] width 211 height 26
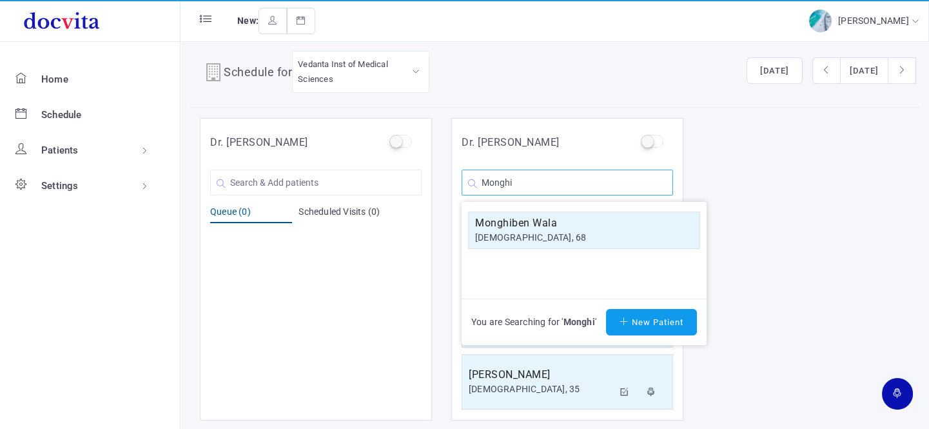
scroll to position [0, 0]
type input "Monghi"
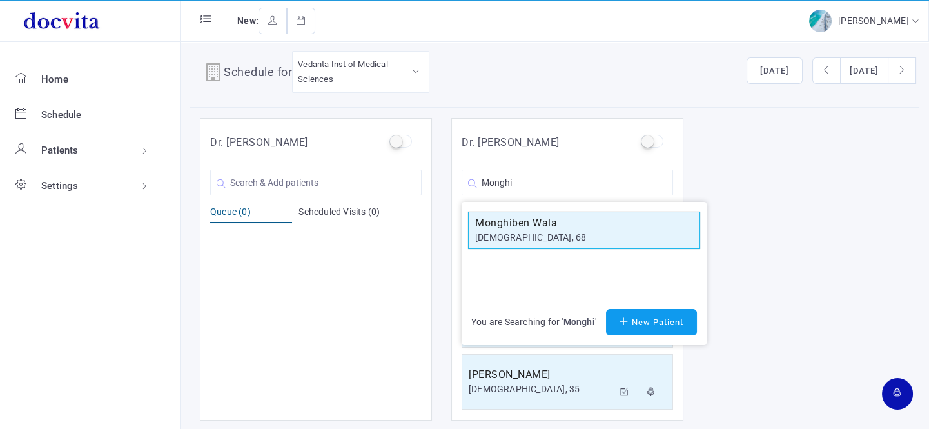
click at [552, 231] on div "[DEMOGRAPHIC_DATA], 68" at bounding box center [584, 238] width 218 height 14
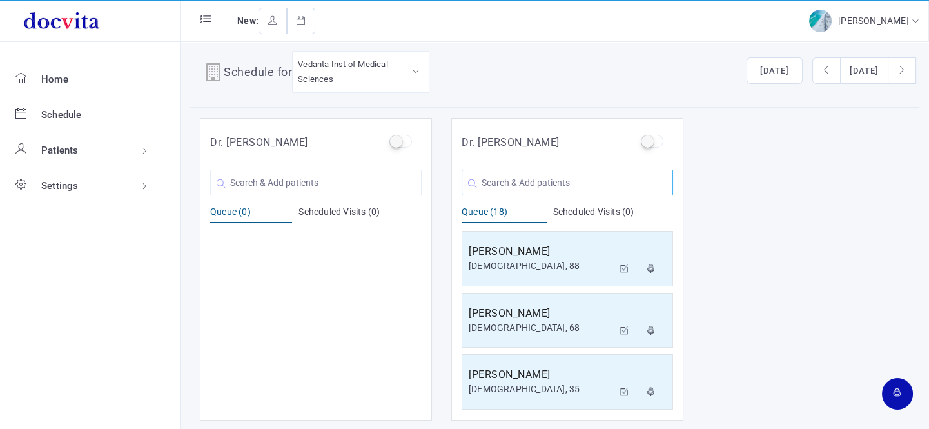
click at [522, 179] on input "text" at bounding box center [566, 182] width 211 height 26
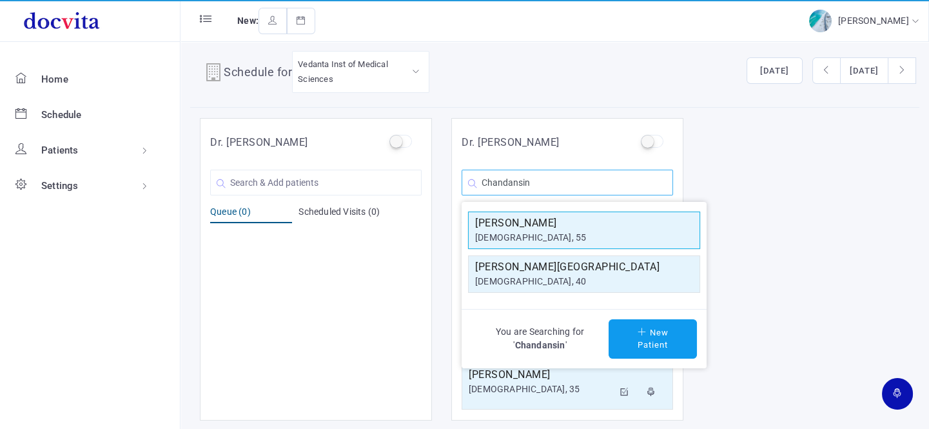
type input "Chandansin"
click at [531, 226] on h5 "[PERSON_NAME]" at bounding box center [584, 222] width 218 height 15
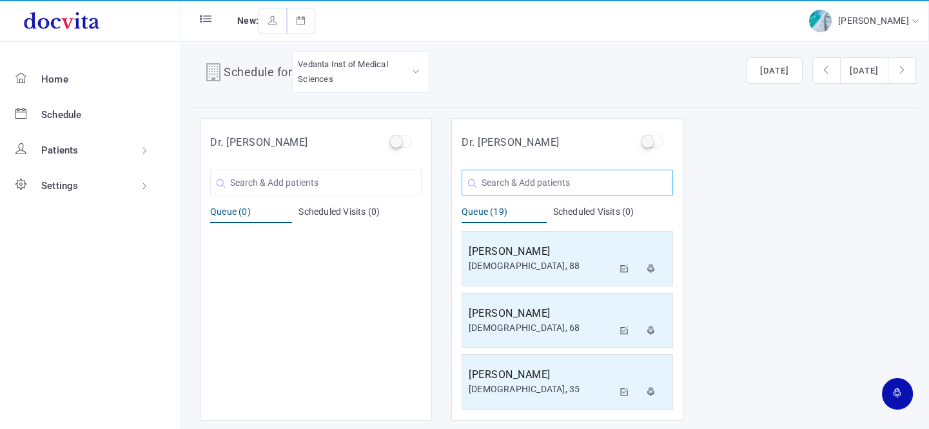
click at [544, 177] on input "text" at bounding box center [566, 182] width 211 height 26
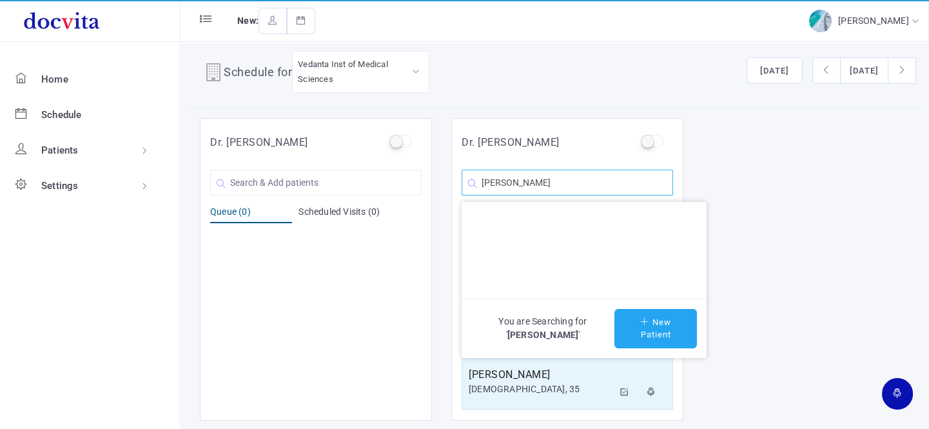
type input "[PERSON_NAME]"
click at [647, 324] on button "New Patient" at bounding box center [655, 328] width 82 height 39
type input "[PERSON_NAME]"
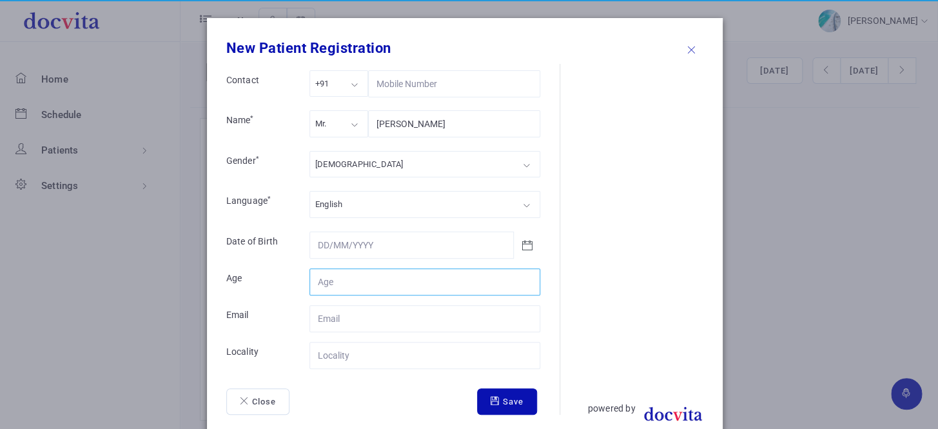
click at [367, 278] on input "Contact" at bounding box center [424, 281] width 231 height 27
type input "57"
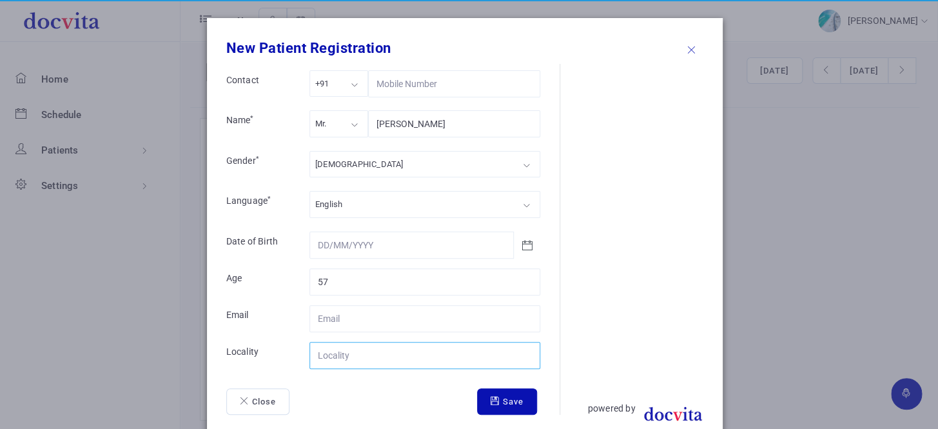
click at [358, 350] on input "Contact" at bounding box center [424, 355] width 231 height 27
type input "[PERSON_NAME]"
click at [491, 396] on icon "submit" at bounding box center [496, 400] width 12 height 8
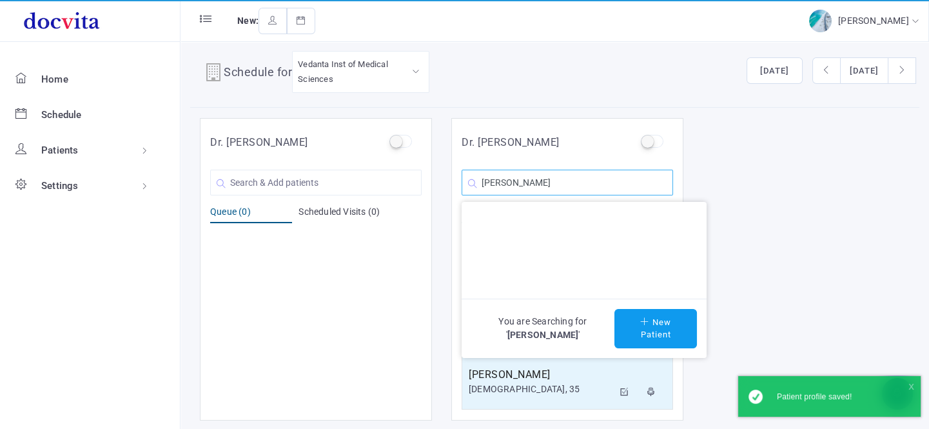
click at [570, 185] on input "[PERSON_NAME]" at bounding box center [566, 182] width 211 height 26
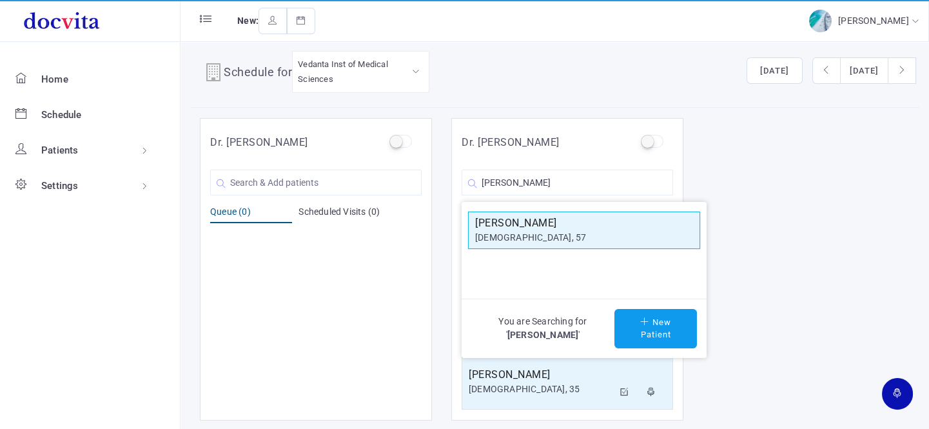
click at [568, 233] on div "[DEMOGRAPHIC_DATA], 57" at bounding box center [584, 238] width 218 height 14
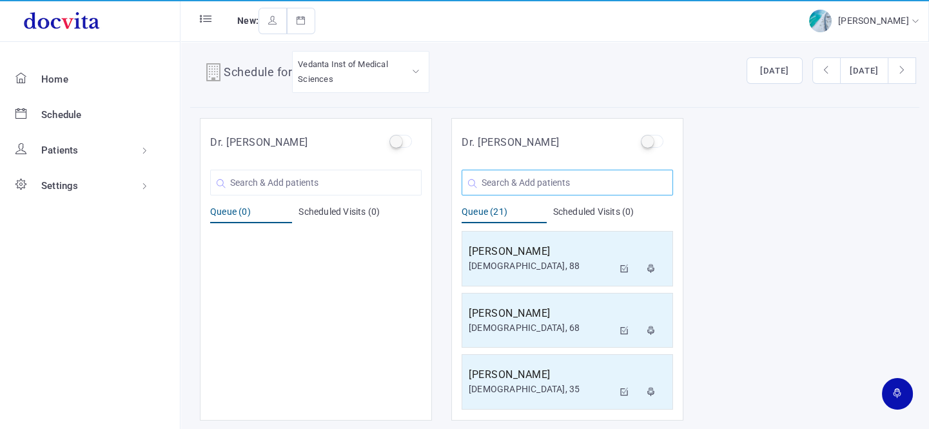
click at [530, 181] on input "text" at bounding box center [566, 182] width 211 height 26
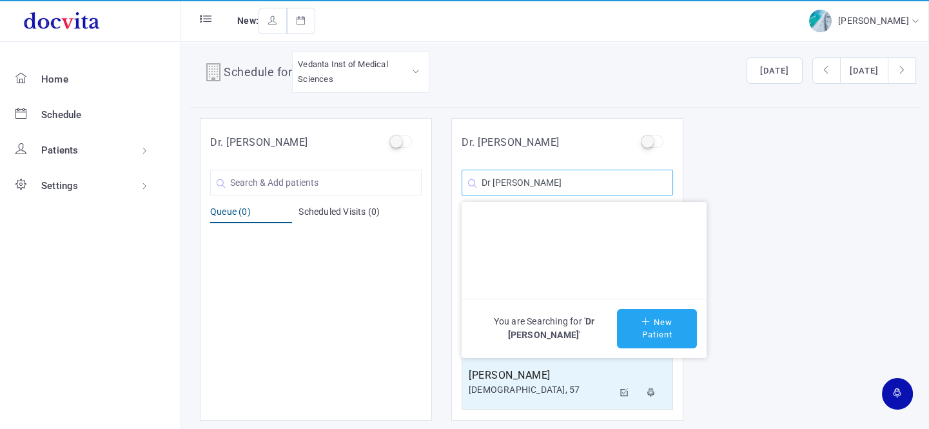
type input "Dr [PERSON_NAME]"
click at [664, 318] on button "New Patient" at bounding box center [657, 328] width 80 height 39
type input "Dr [PERSON_NAME]"
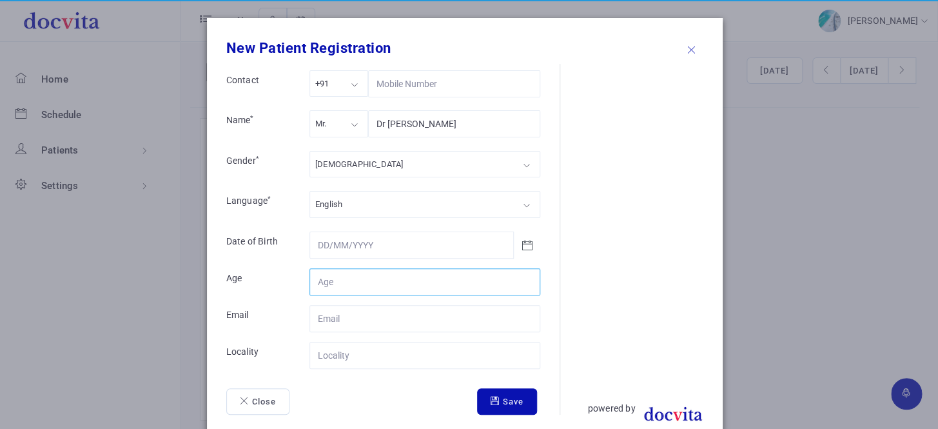
click at [365, 282] on input "Contact" at bounding box center [424, 281] width 231 height 27
type input "37"
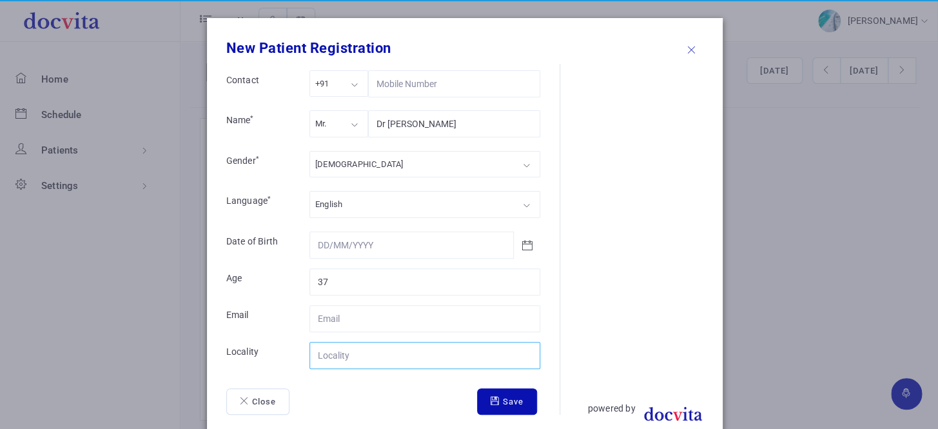
click at [365, 353] on input "Contact" at bounding box center [424, 355] width 231 height 27
type input "[GEOGRAPHIC_DATA]"
click at [503, 403] on button "Save" at bounding box center [507, 401] width 60 height 27
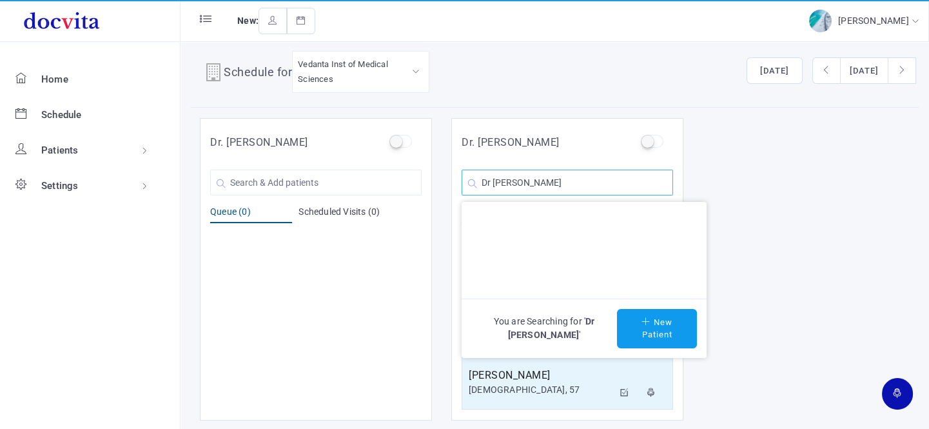
click at [574, 184] on input "Dr [PERSON_NAME]" at bounding box center [566, 182] width 211 height 26
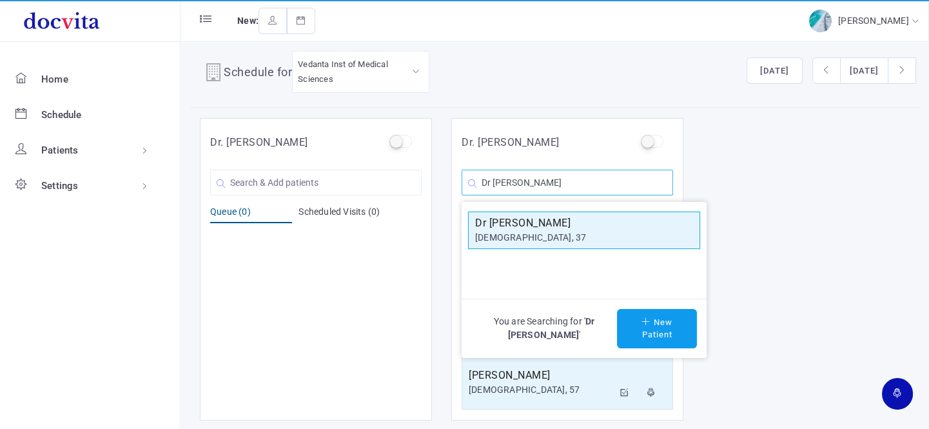
type input "Dr [PERSON_NAME]"
click at [548, 227] on h5 "Dr [PERSON_NAME]" at bounding box center [584, 222] width 218 height 15
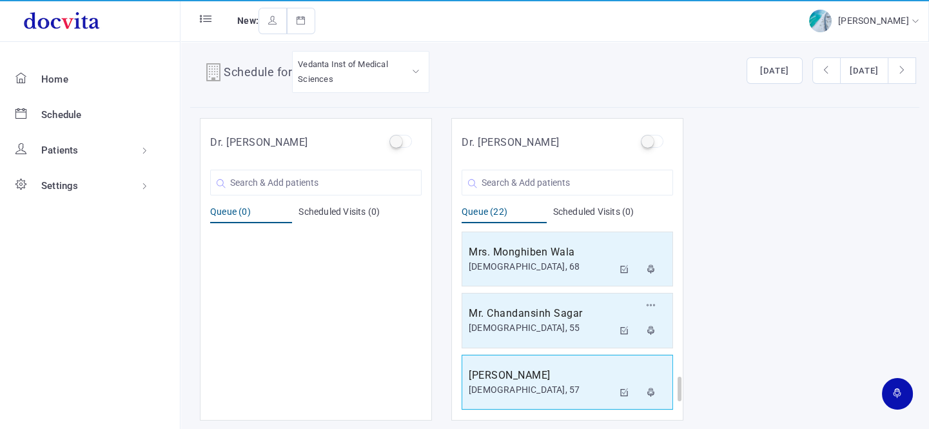
scroll to position [1167, 0]
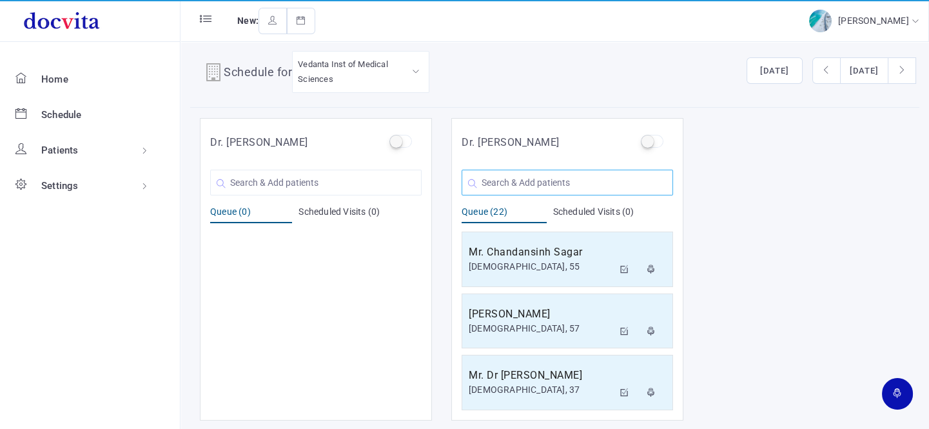
click at [549, 173] on input "text" at bounding box center [566, 182] width 211 height 26
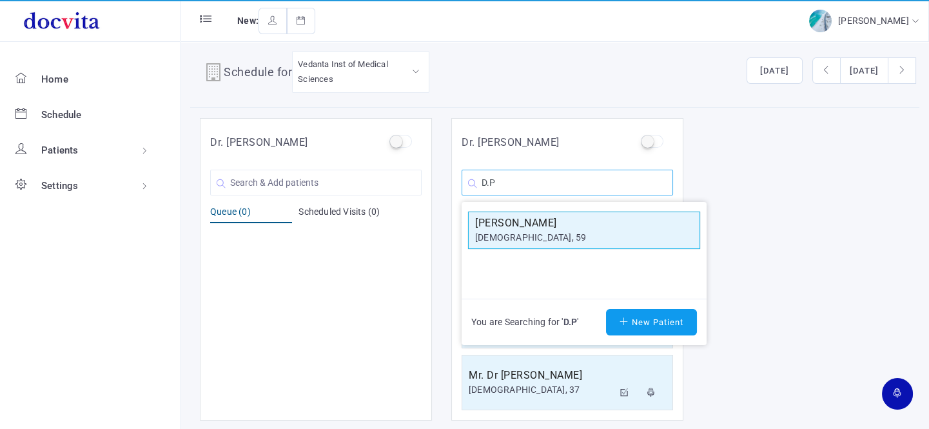
type input "D.P"
click at [562, 236] on div "[DEMOGRAPHIC_DATA], 59" at bounding box center [584, 238] width 218 height 14
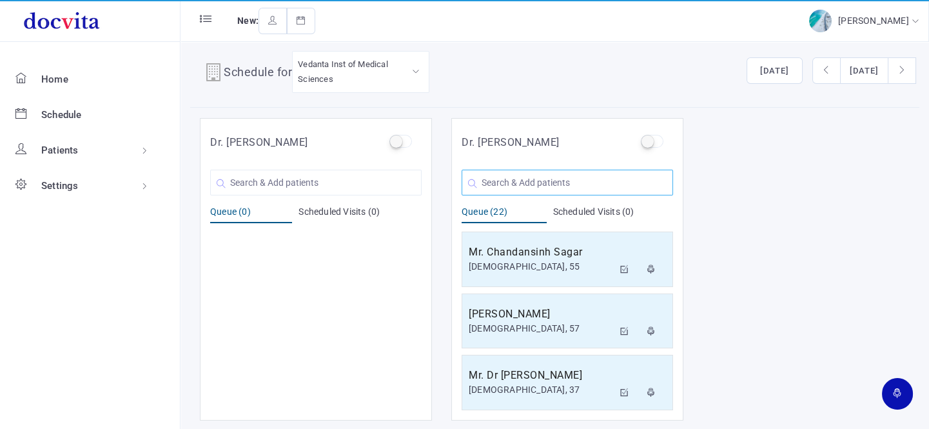
click at [539, 179] on input "text" at bounding box center [566, 182] width 211 height 26
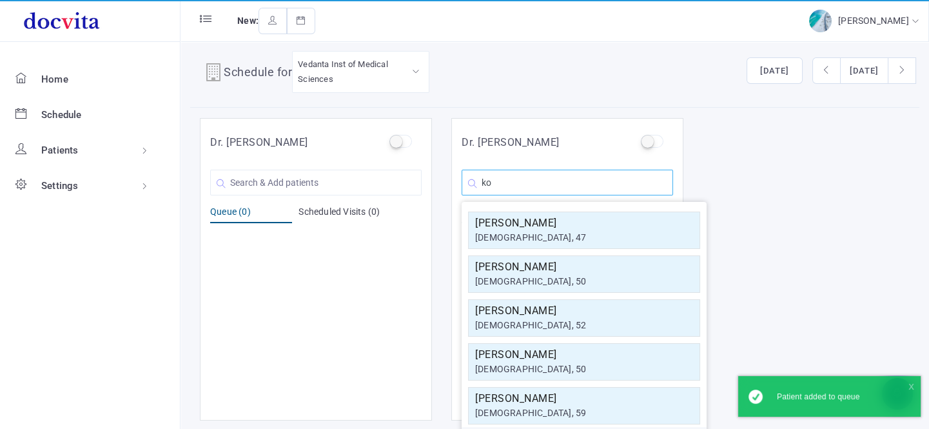
type input "k"
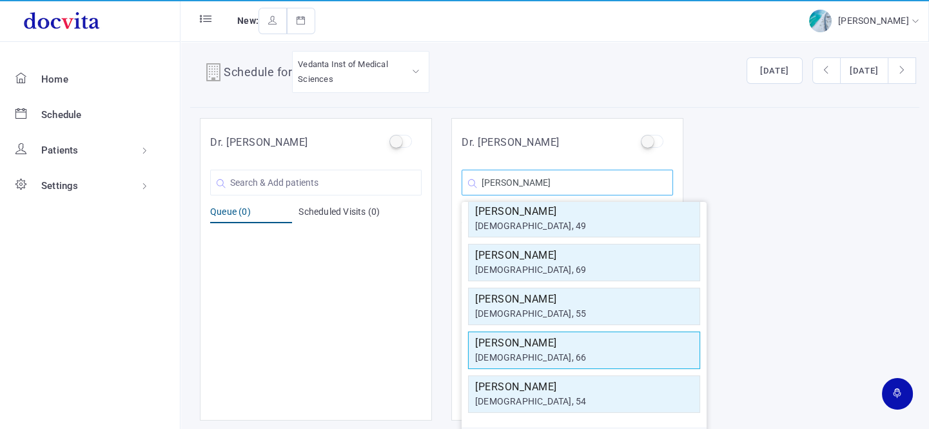
scroll to position [0, 0]
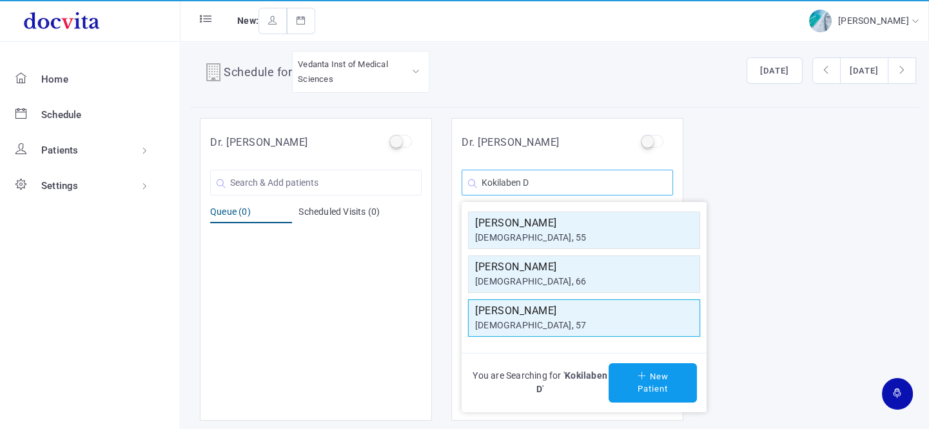
type input "Kokilaben D"
click at [521, 318] on div "[DEMOGRAPHIC_DATA], 57" at bounding box center [584, 325] width 218 height 14
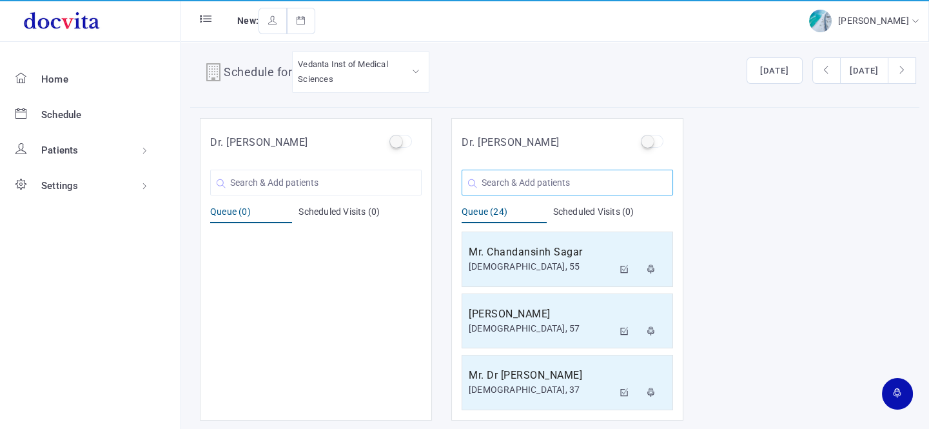
click at [516, 182] on input "text" at bounding box center [566, 182] width 211 height 26
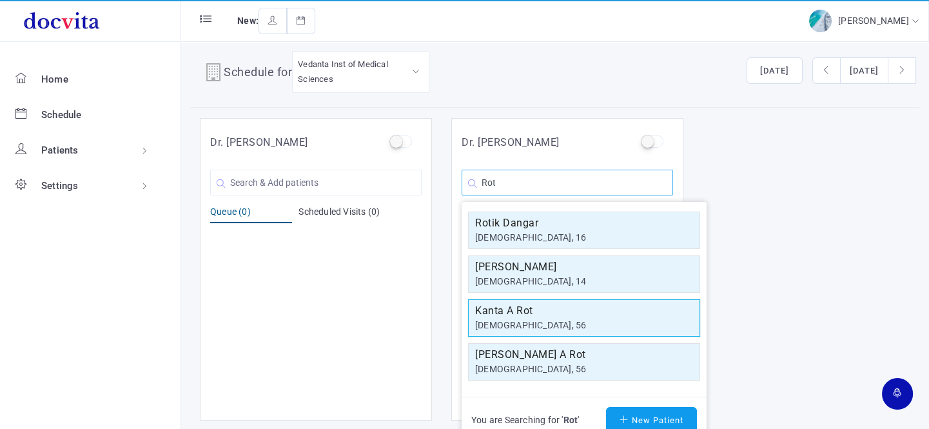
type input "Rot"
click at [524, 322] on div "[DEMOGRAPHIC_DATA], 56" at bounding box center [584, 325] width 218 height 14
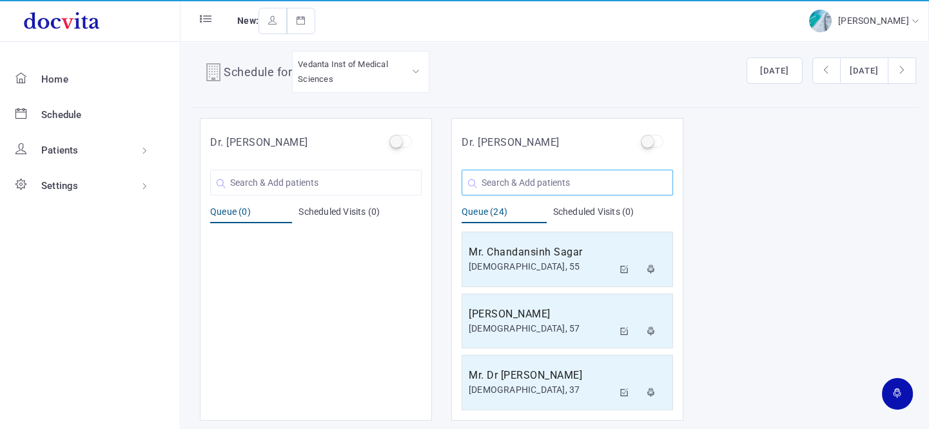
click at [528, 181] on input "text" at bounding box center [566, 182] width 211 height 26
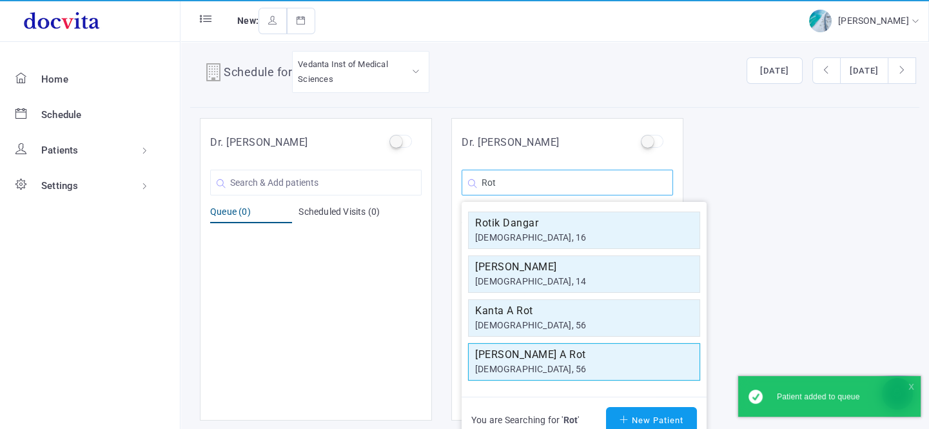
type input "Rot"
click at [523, 365] on div "[DEMOGRAPHIC_DATA], 56" at bounding box center [584, 369] width 218 height 14
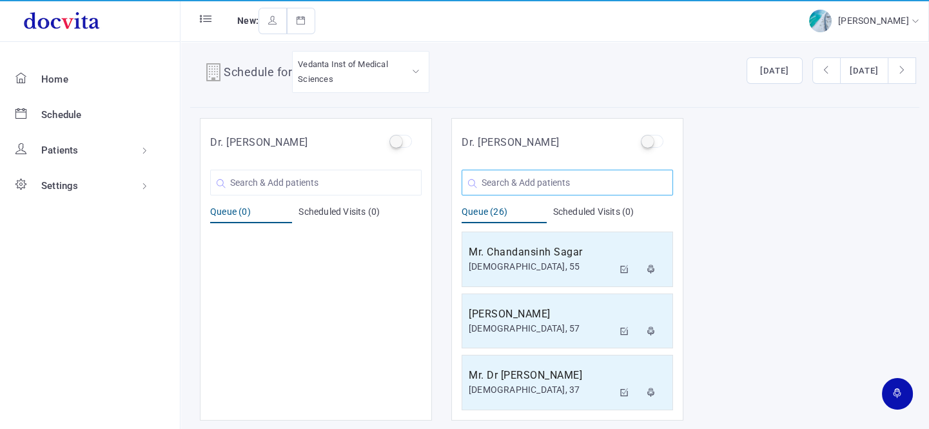
click at [540, 184] on input "text" at bounding box center [566, 182] width 211 height 26
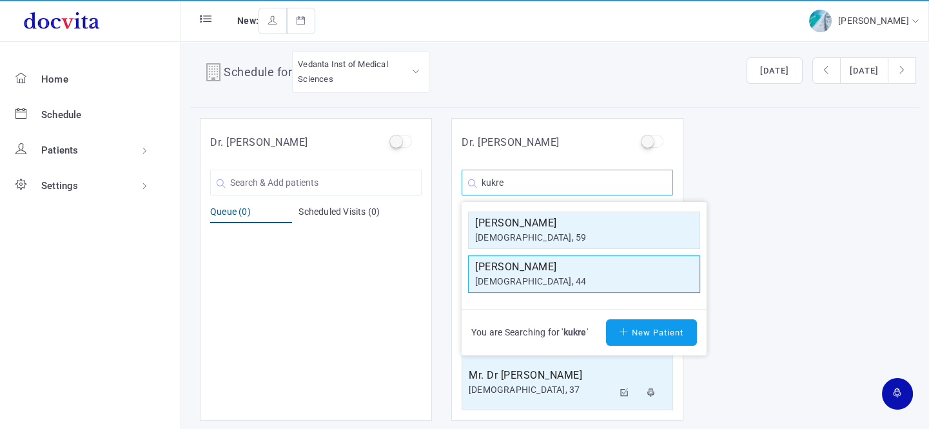
type input "kukre"
click at [547, 283] on div "[DEMOGRAPHIC_DATA], 44" at bounding box center [584, 282] width 218 height 14
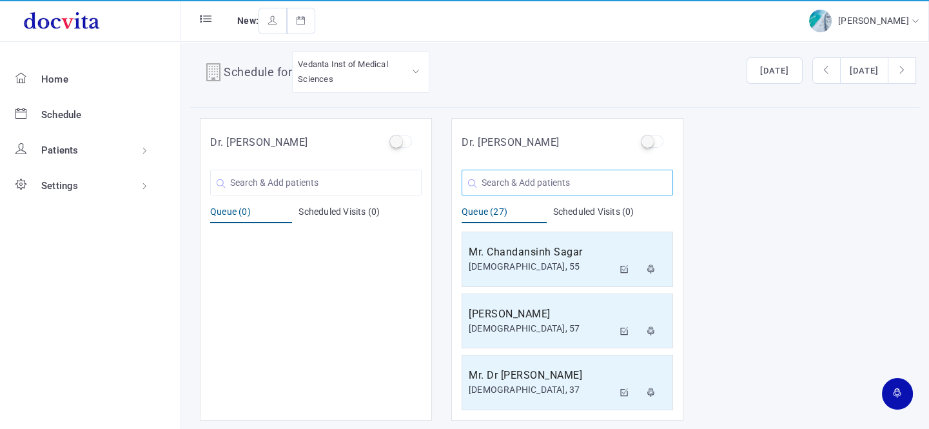
click at [552, 174] on input "text" at bounding box center [566, 182] width 211 height 26
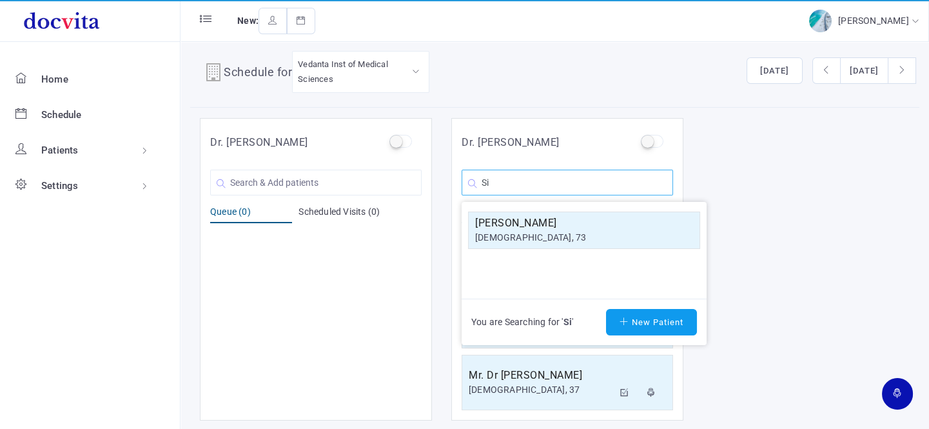
type input "S"
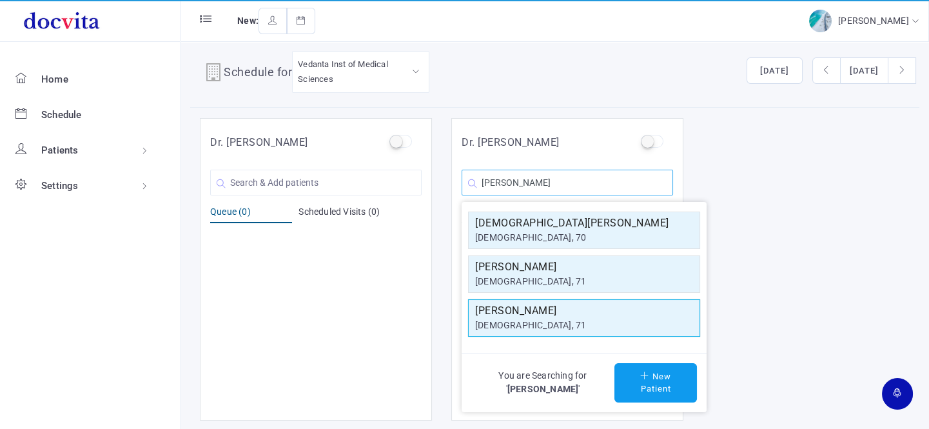
type input "[PERSON_NAME]"
click at [541, 305] on h5 "[PERSON_NAME]" at bounding box center [584, 310] width 218 height 15
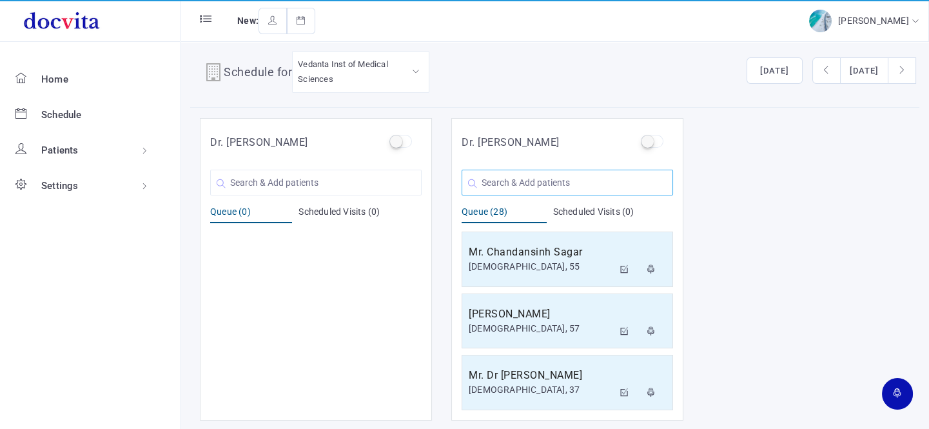
click at [556, 185] on input "text" at bounding box center [566, 182] width 211 height 26
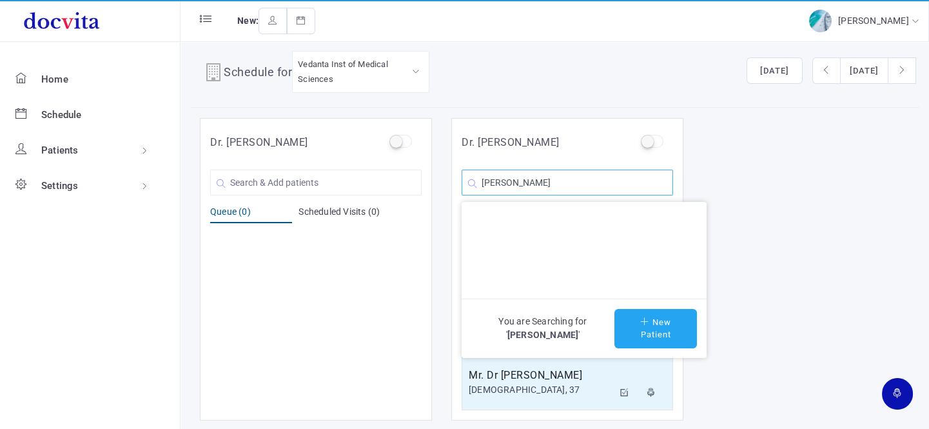
type input "[PERSON_NAME]"
click at [649, 324] on button "New Patient" at bounding box center [655, 328] width 82 height 39
type input "[PERSON_NAME]"
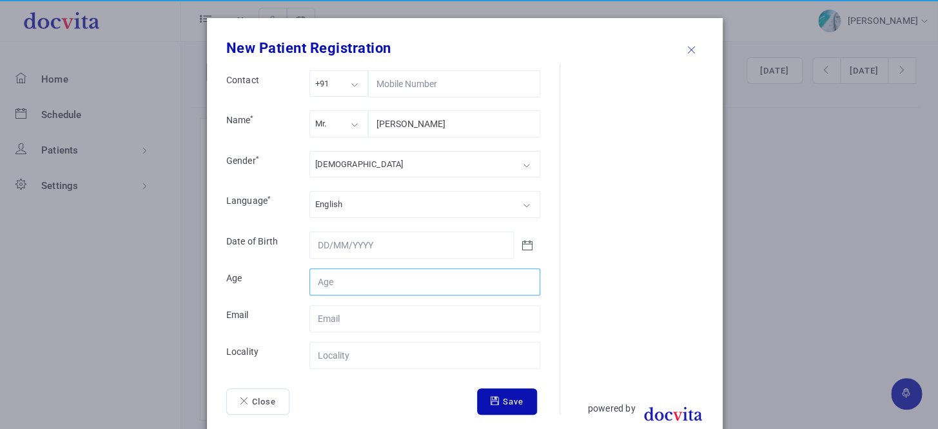
click at [358, 281] on input "Contact" at bounding box center [424, 281] width 231 height 27
type input "41"
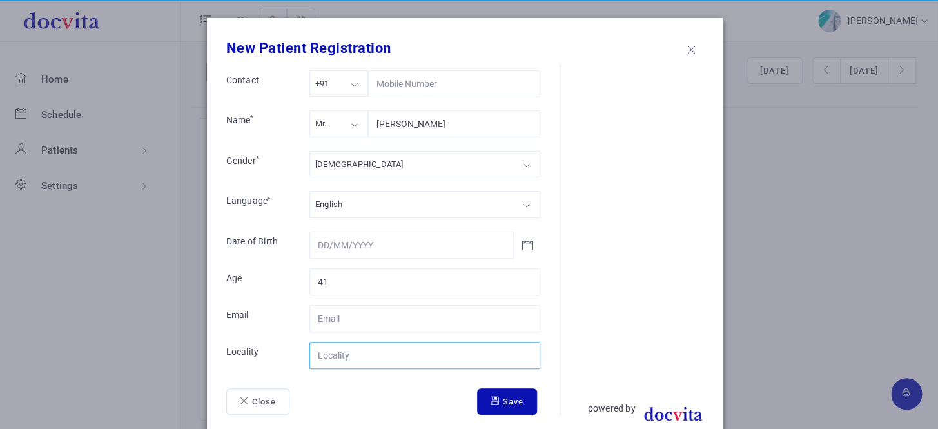
click at [358, 354] on input "Contact" at bounding box center [424, 355] width 231 height 27
type input "Dahod"
click at [501, 402] on button "Save" at bounding box center [507, 401] width 60 height 27
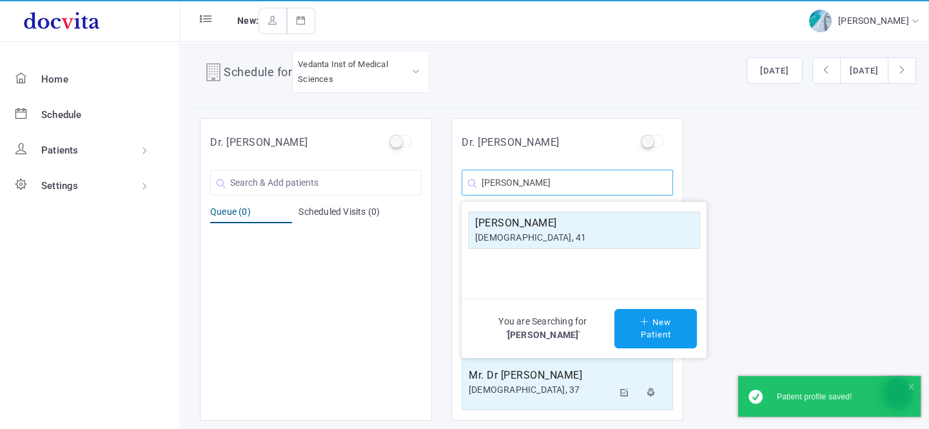
click at [601, 186] on input "[PERSON_NAME]" at bounding box center [566, 182] width 211 height 26
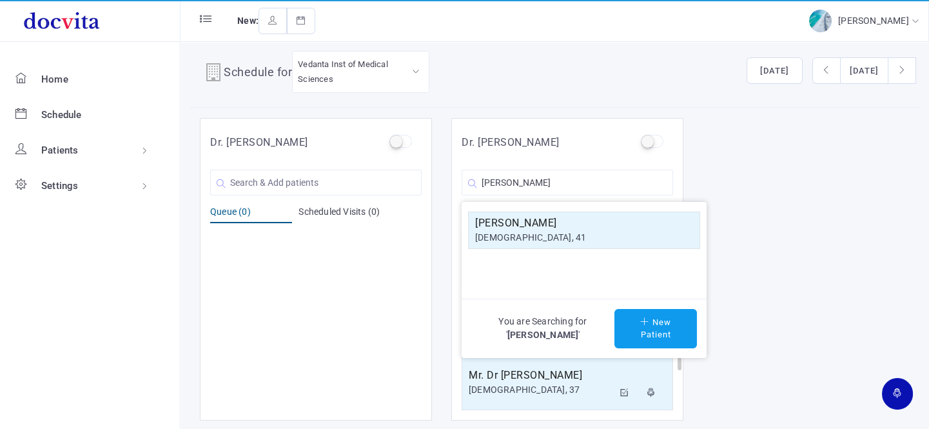
click at [565, 231] on div "[DEMOGRAPHIC_DATA], 41" at bounding box center [584, 238] width 218 height 14
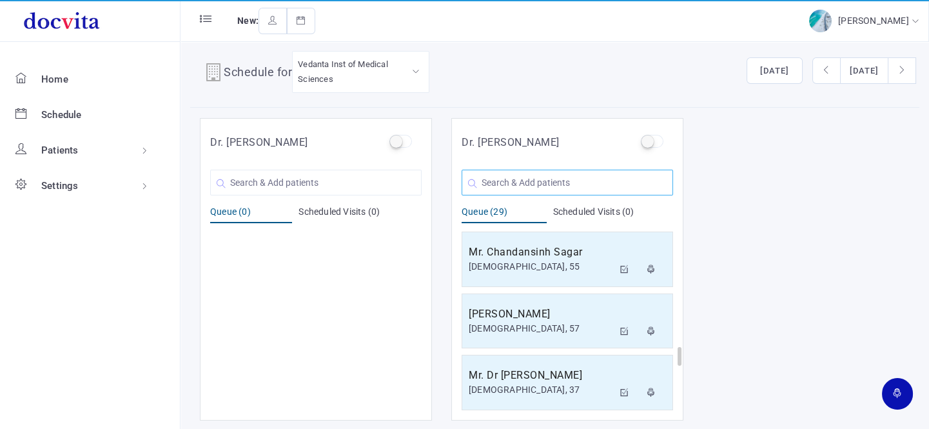
click at [570, 181] on input "text" at bounding box center [566, 182] width 211 height 26
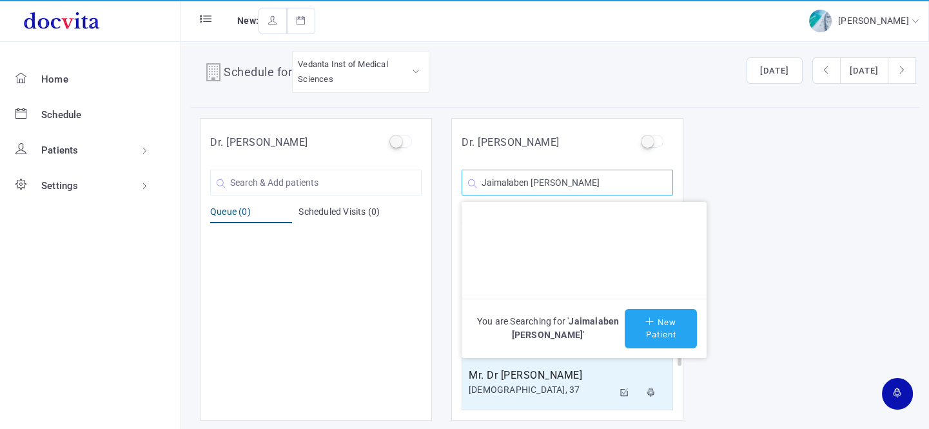
type input "Jaimalaben [PERSON_NAME]"
click at [657, 320] on button "New Patient" at bounding box center [660, 328] width 72 height 39
type input "Jaimalaben [PERSON_NAME]"
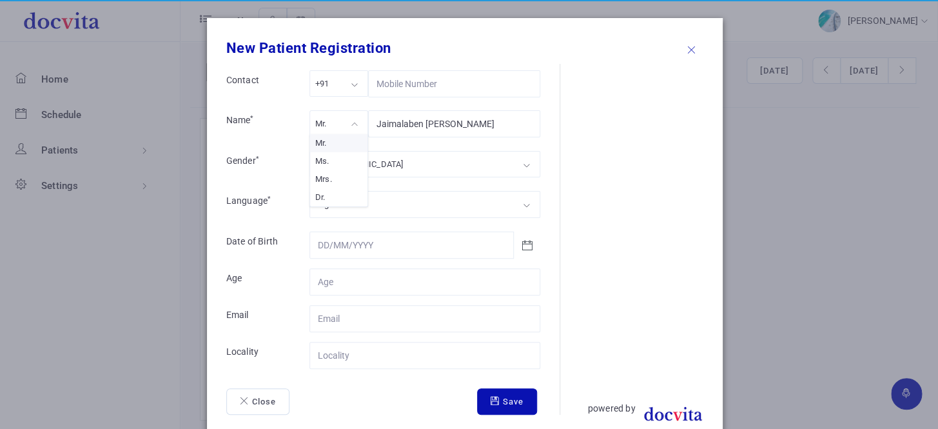
click at [350, 121] on div "Mr." at bounding box center [338, 123] width 59 height 26
click at [362, 166] on div "[DEMOGRAPHIC_DATA]" at bounding box center [424, 164] width 231 height 26
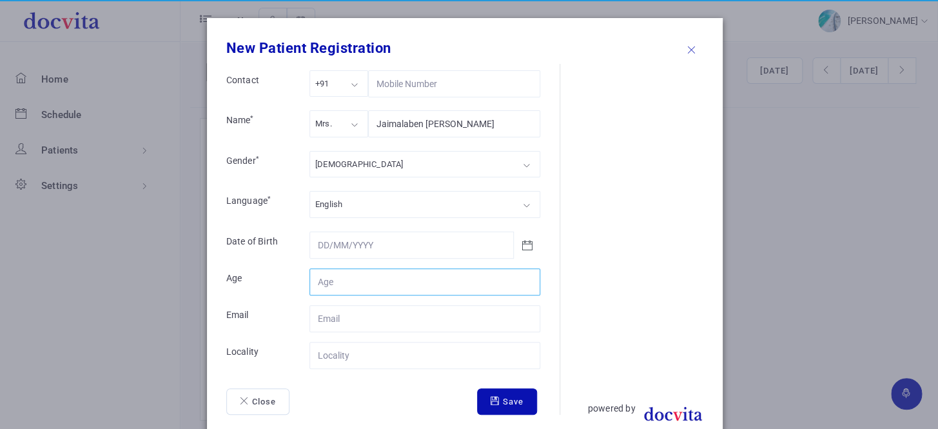
click at [378, 281] on input "Contact" at bounding box center [424, 281] width 231 height 27
type input "66"
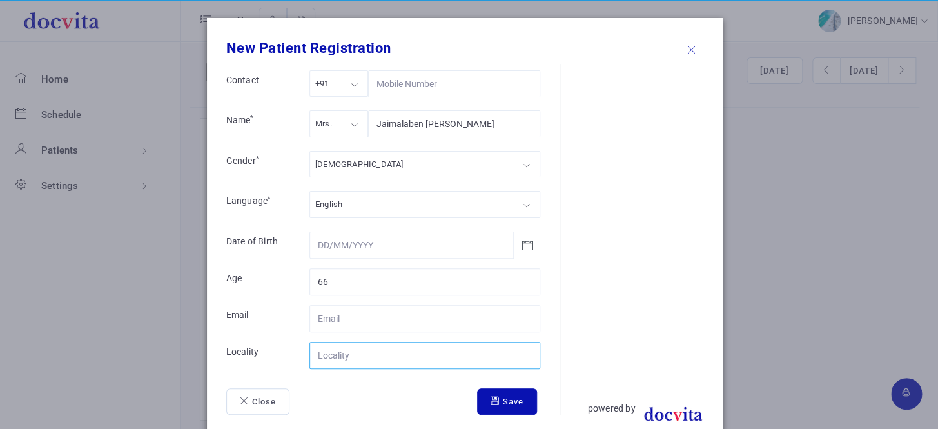
click at [378, 353] on input "Contact" at bounding box center [424, 355] width 231 height 27
type input "[GEOGRAPHIC_DATA]"
click at [501, 398] on button "Save" at bounding box center [507, 401] width 60 height 27
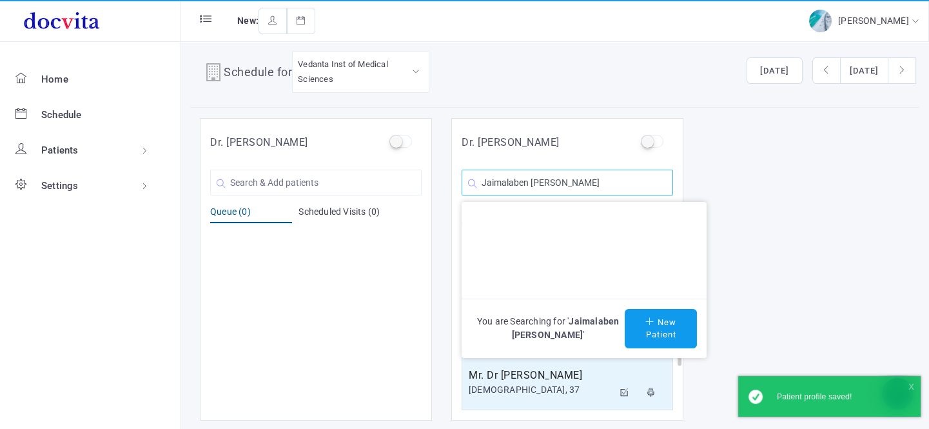
click at [606, 181] on input "Jaimalaben [PERSON_NAME]" at bounding box center [566, 182] width 211 height 26
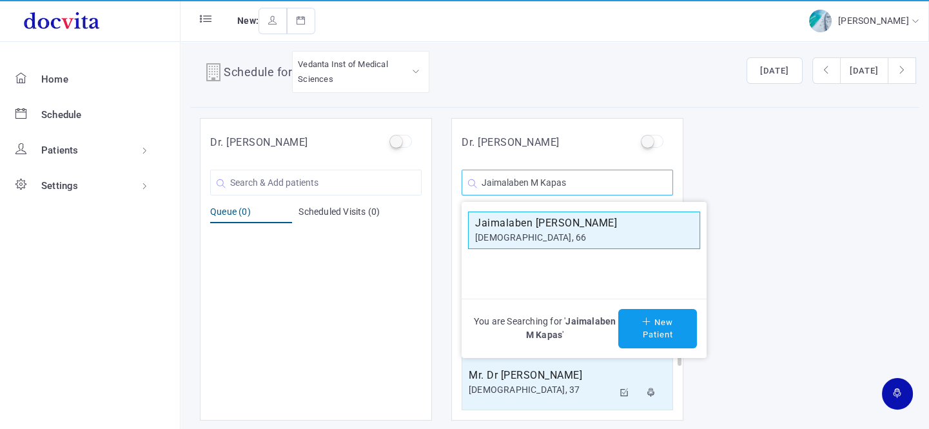
type input "Jaimalaben M Kapas"
click at [579, 234] on div "[DEMOGRAPHIC_DATA], 66" at bounding box center [584, 238] width 218 height 14
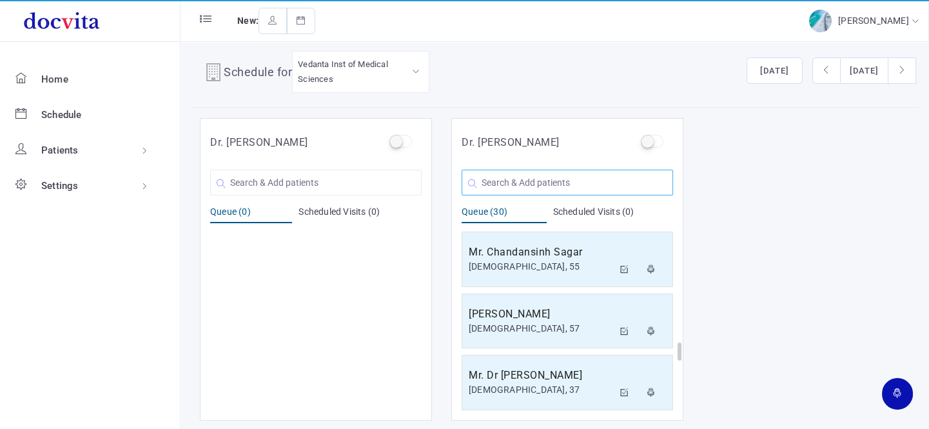
click at [574, 180] on input "text" at bounding box center [566, 182] width 211 height 26
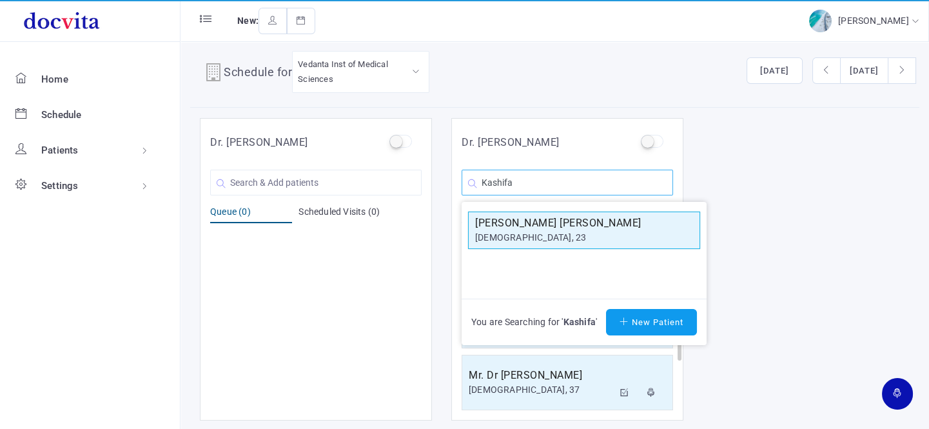
type input "Kashifa"
click at [566, 227] on h5 "[PERSON_NAME] [PERSON_NAME]" at bounding box center [584, 222] width 218 height 15
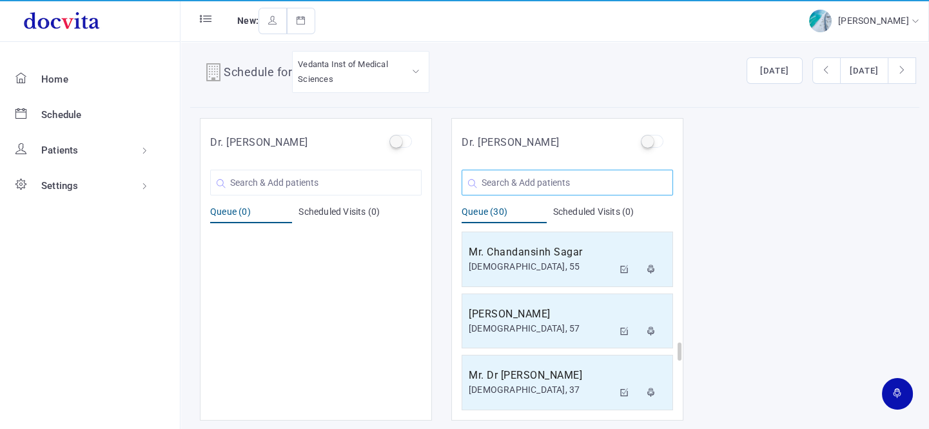
click at [543, 178] on input "text" at bounding box center [566, 182] width 211 height 26
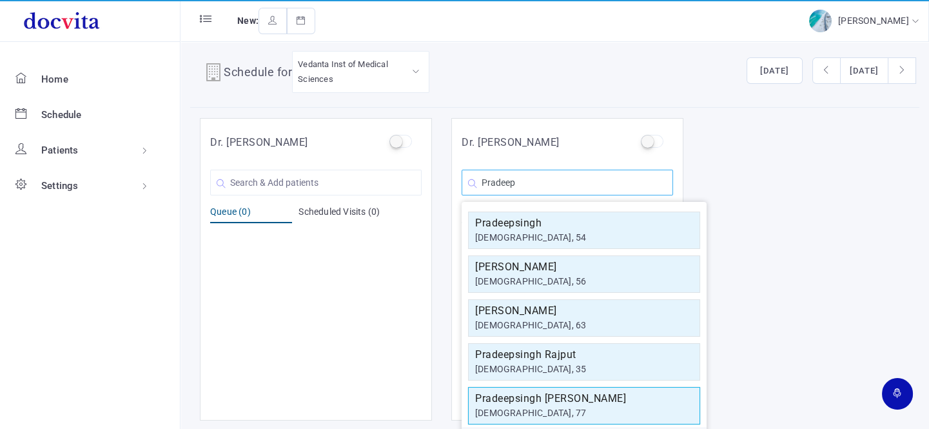
type input "Pradeep"
click at [548, 401] on h5 "Pradeepsingh [PERSON_NAME]" at bounding box center [584, 398] width 218 height 15
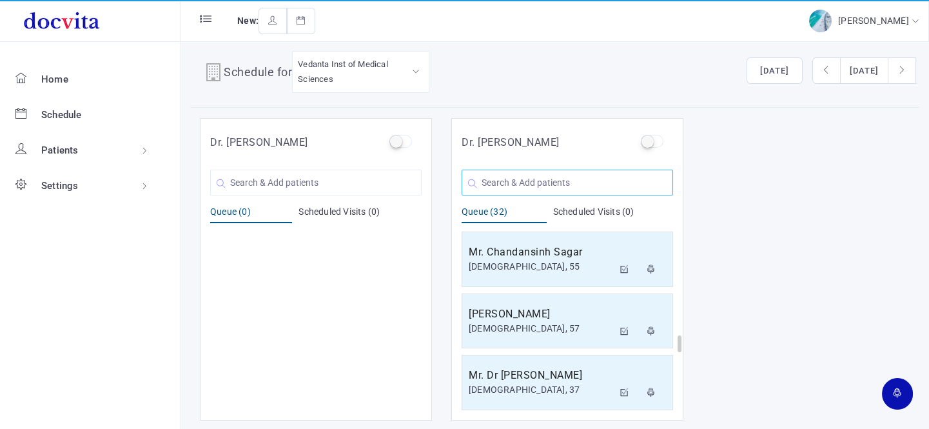
click at [540, 184] on input "text" at bounding box center [566, 182] width 211 height 26
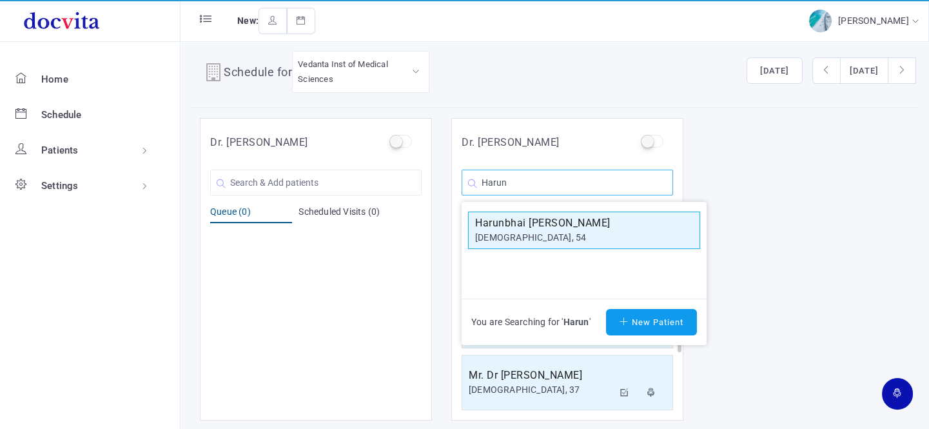
type input "Harun"
click at [533, 226] on h5 "Harunbhai [PERSON_NAME]" at bounding box center [584, 222] width 218 height 15
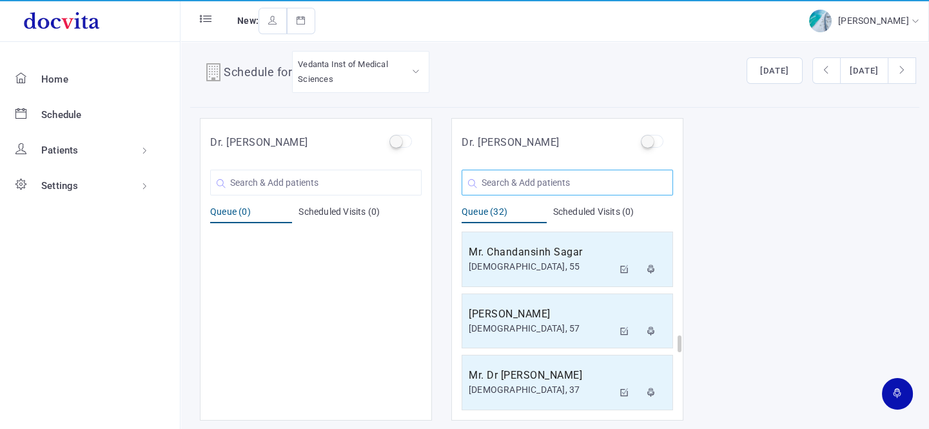
click at [528, 185] on input "text" at bounding box center [566, 182] width 211 height 26
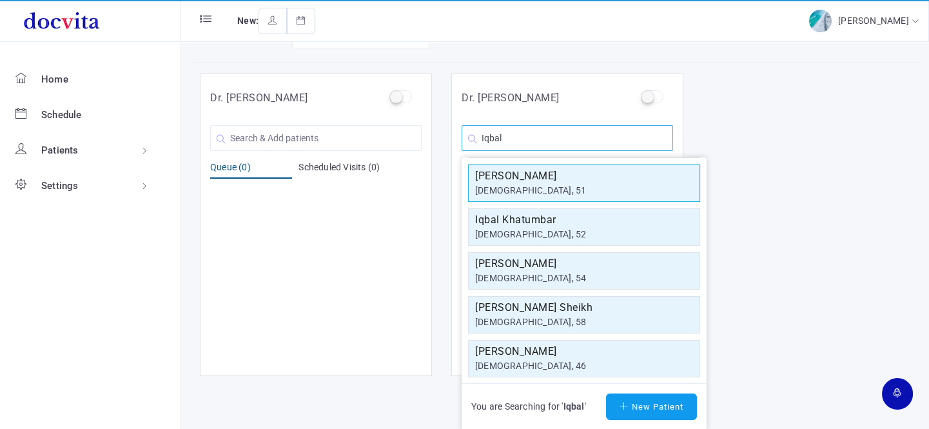
scroll to position [99, 0]
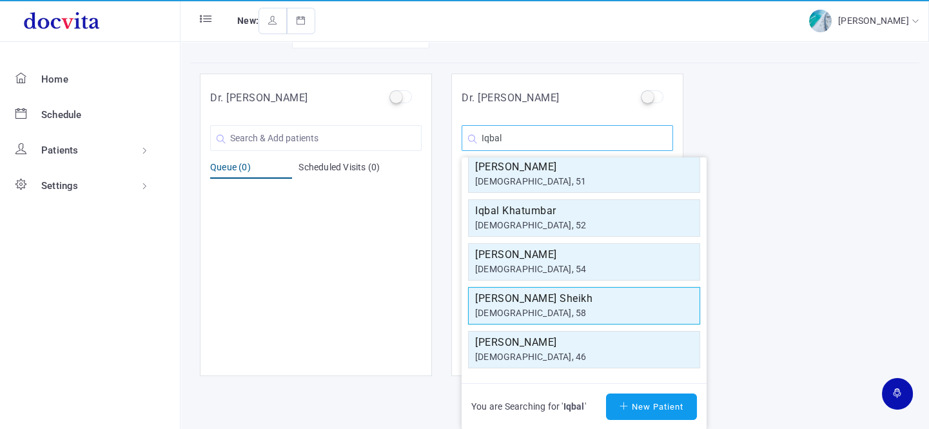
type input "Iqbal"
click at [573, 309] on div "[DEMOGRAPHIC_DATA], 58" at bounding box center [584, 313] width 218 height 14
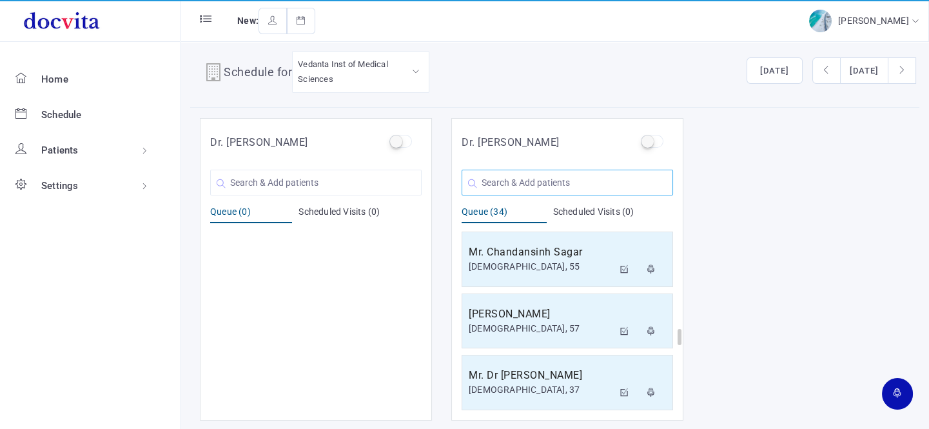
click at [532, 173] on input "text" at bounding box center [566, 182] width 211 height 26
click at [526, 187] on input "text" at bounding box center [566, 182] width 211 height 26
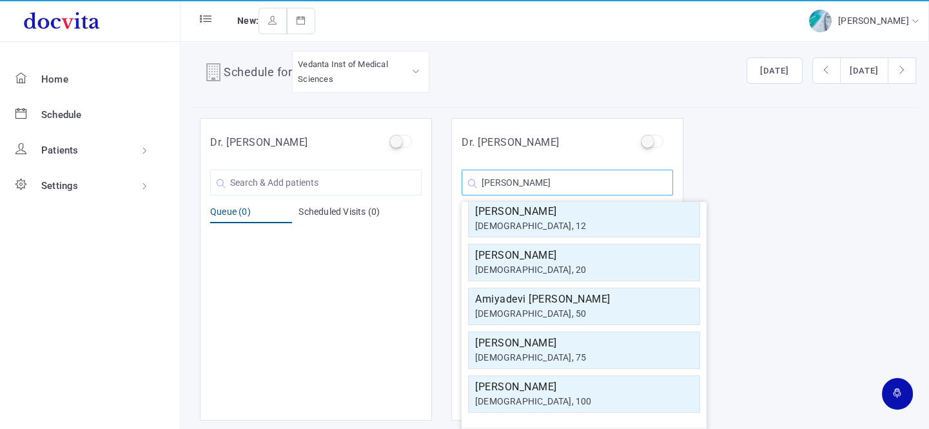
scroll to position [0, 0]
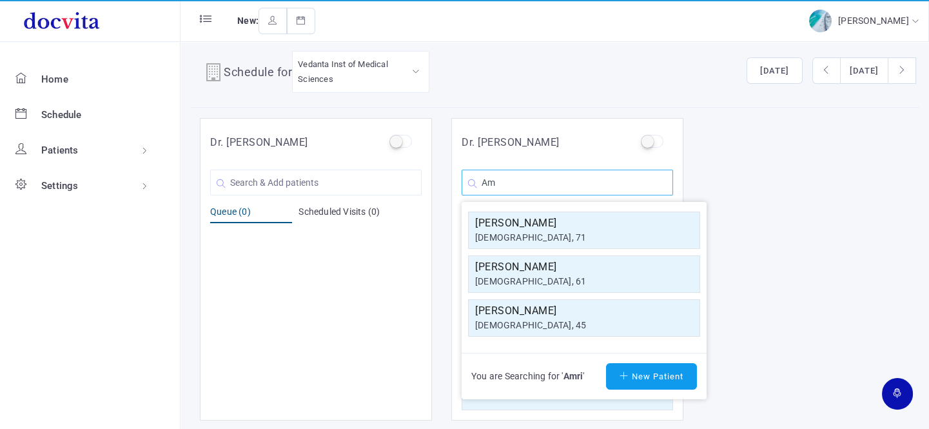
type input "A"
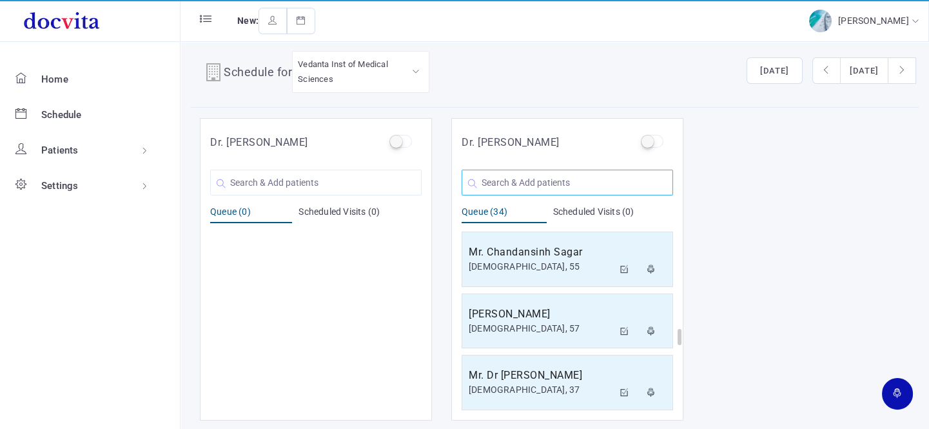
click at [580, 180] on input "text" at bounding box center [566, 182] width 211 height 26
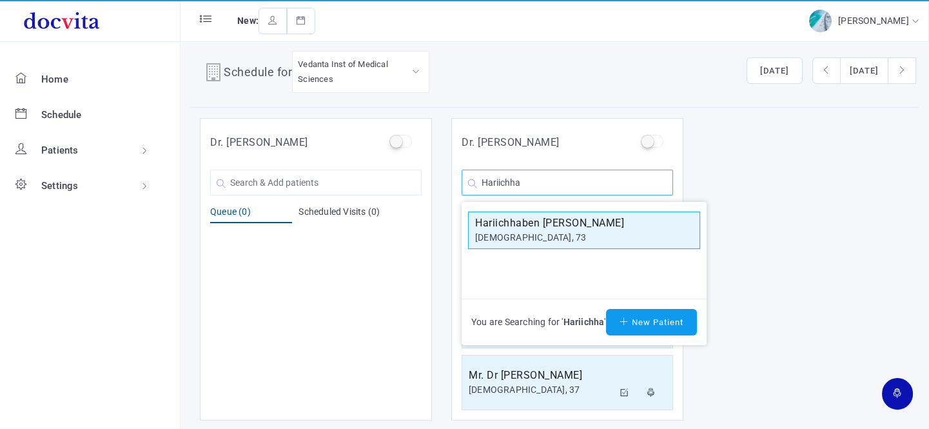
type input "Hariichha"
click at [559, 235] on div "[DEMOGRAPHIC_DATA], 73" at bounding box center [584, 238] width 218 height 14
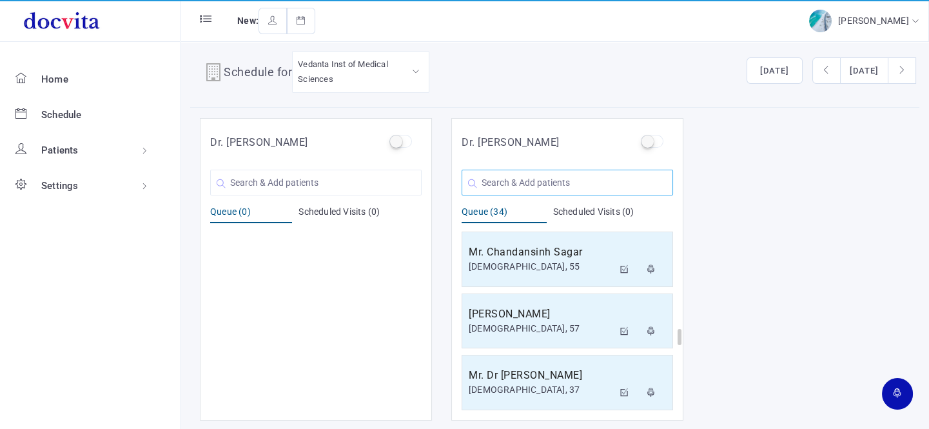
click at [532, 181] on input "text" at bounding box center [566, 182] width 211 height 26
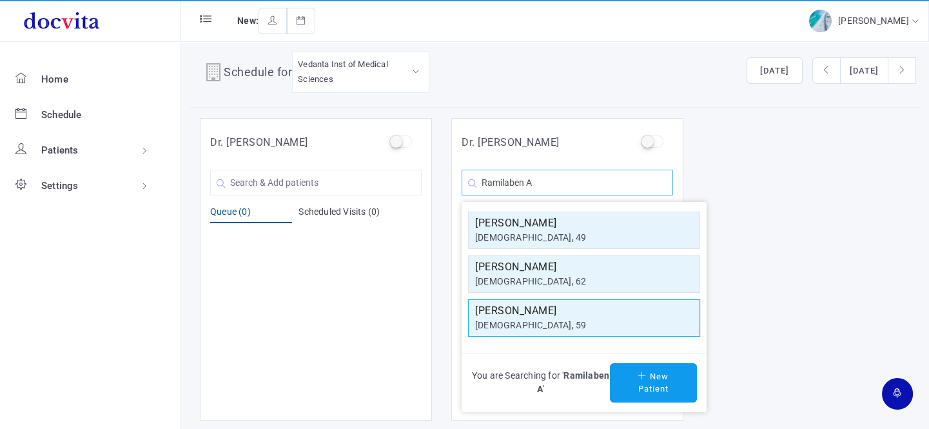
type input "Ramilaben A"
click at [543, 311] on h5 "[PERSON_NAME]" at bounding box center [584, 310] width 218 height 15
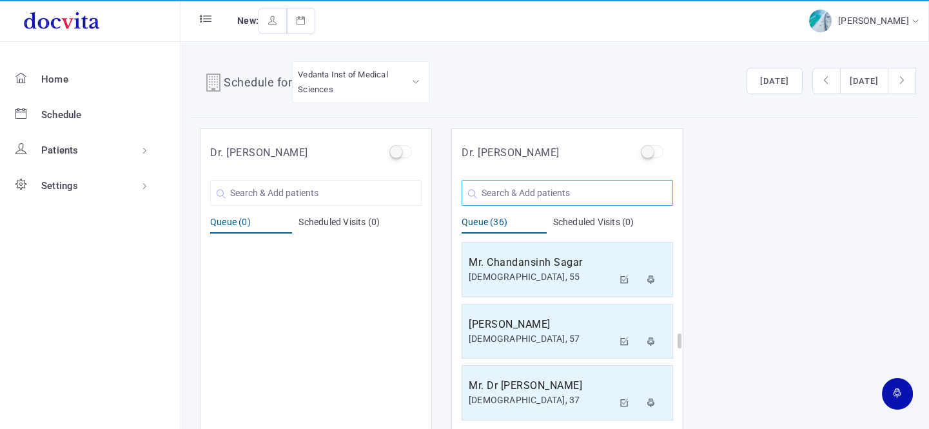
click at [539, 189] on input "text" at bounding box center [566, 193] width 211 height 26
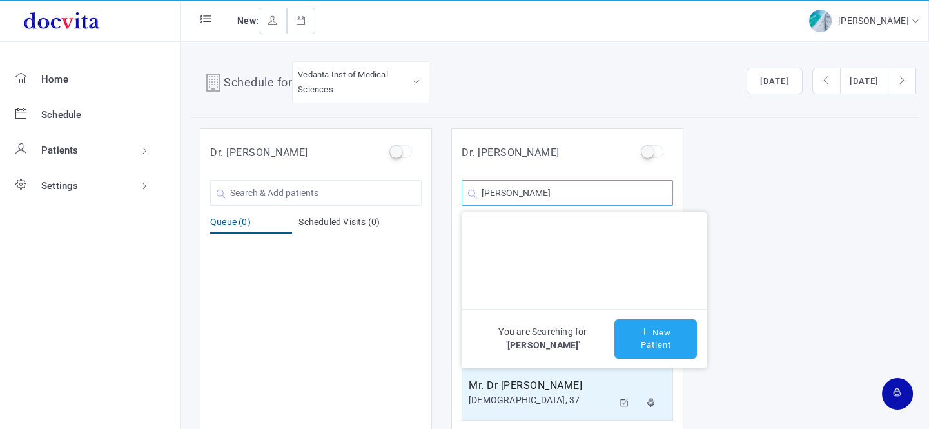
type input "[PERSON_NAME]"
click at [645, 339] on button "New Patient" at bounding box center [655, 338] width 82 height 39
type input "[PERSON_NAME]"
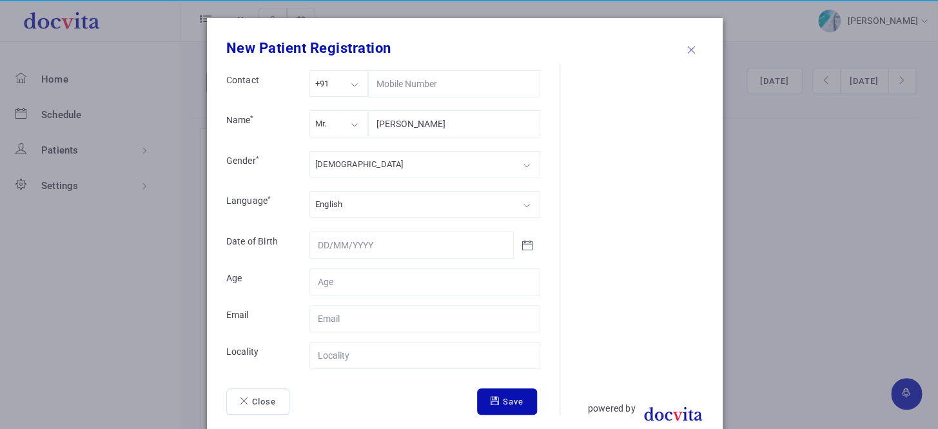
click at [327, 158] on div "[DEMOGRAPHIC_DATA]" at bounding box center [359, 164] width 88 height 15
click at [347, 119] on div "Mr." at bounding box center [338, 123] width 59 height 26
click at [366, 278] on input "Contact" at bounding box center [424, 281] width 231 height 27
type input "59"
click at [351, 354] on input "Contact" at bounding box center [424, 355] width 231 height 27
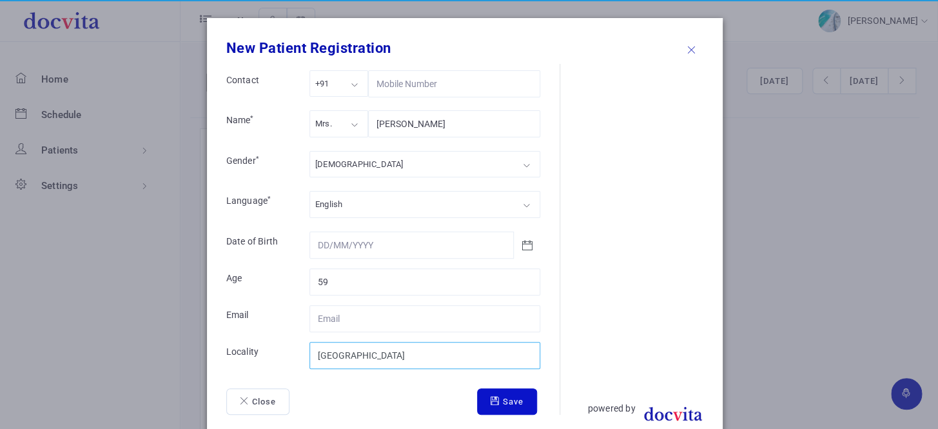
type input "[GEOGRAPHIC_DATA]"
click at [519, 400] on button "Save" at bounding box center [507, 401] width 60 height 27
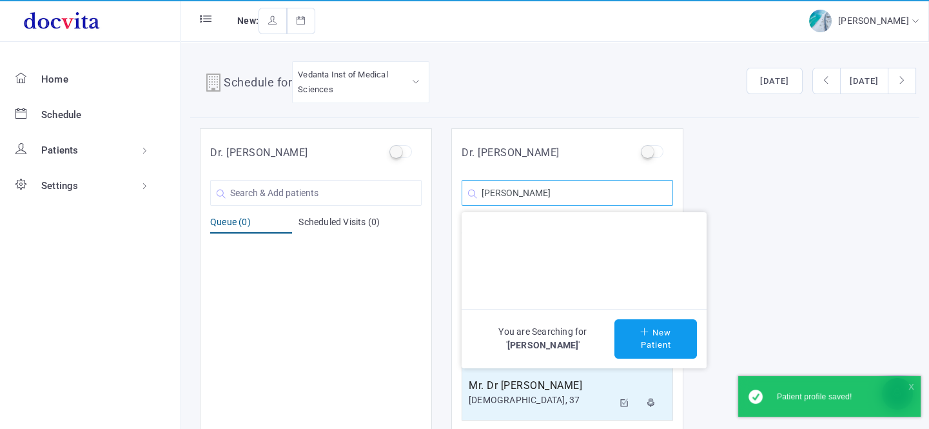
click at [568, 198] on input "[PERSON_NAME]" at bounding box center [566, 193] width 211 height 26
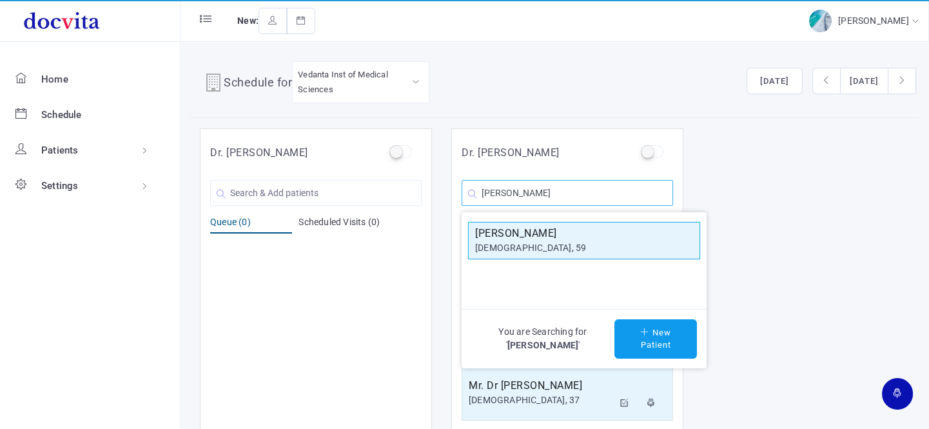
type input "[PERSON_NAME]"
click at [534, 235] on h5 "[PERSON_NAME]" at bounding box center [584, 233] width 218 height 15
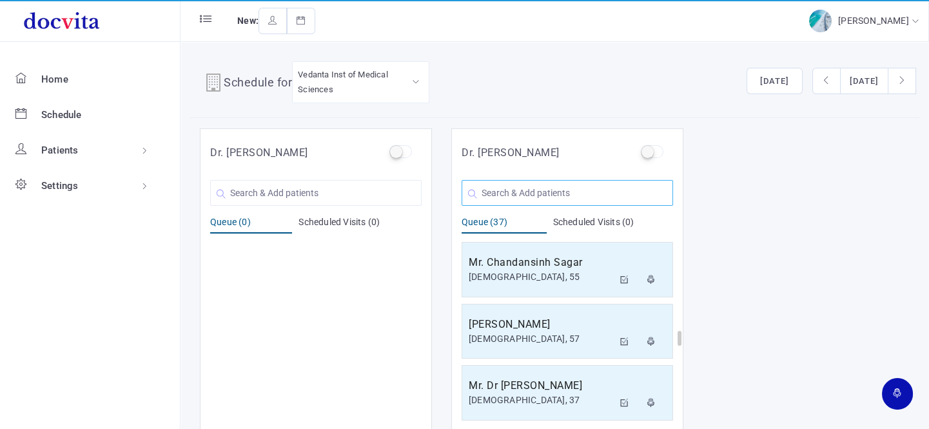
click at [555, 195] on input "text" at bounding box center [566, 193] width 211 height 26
click at [883, 252] on div "Dr. [PERSON_NAME] You are Searching for ' ' New Patient Queue (0) Scheduled Vis…" at bounding box center [554, 279] width 729 height 302
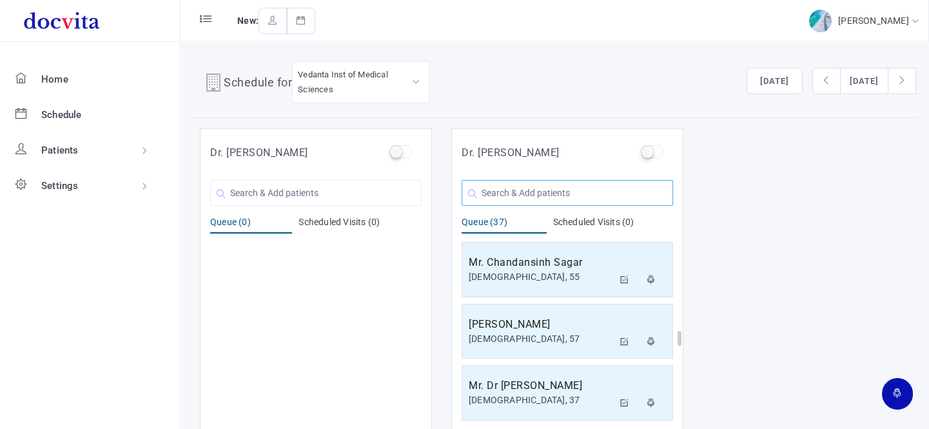
click at [535, 197] on input "text" at bounding box center [566, 193] width 211 height 26
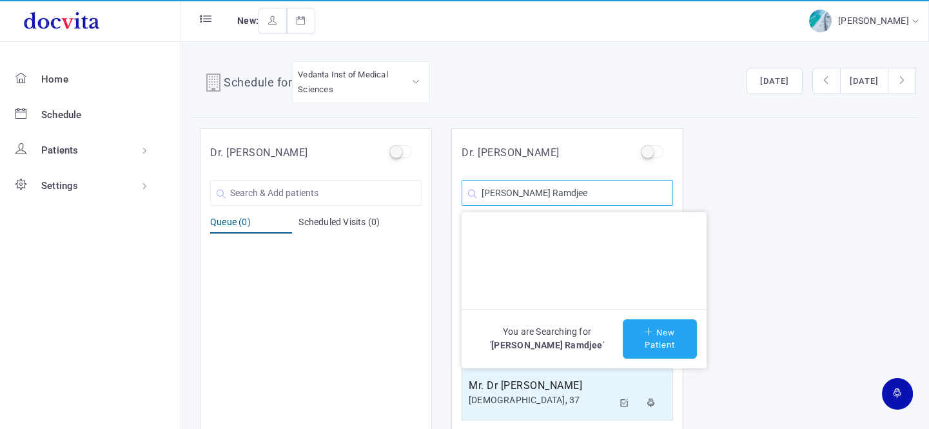
type input "[PERSON_NAME] Ramdjee"
click at [667, 333] on button "New Patient" at bounding box center [660, 338] width 74 height 39
type input "[PERSON_NAME] Ramdjee"
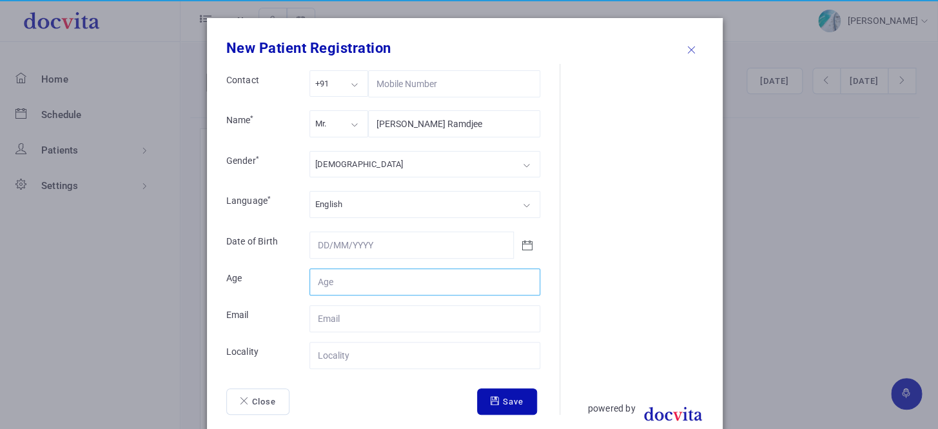
click at [436, 282] on input "Contact" at bounding box center [424, 281] width 231 height 27
type input "33"
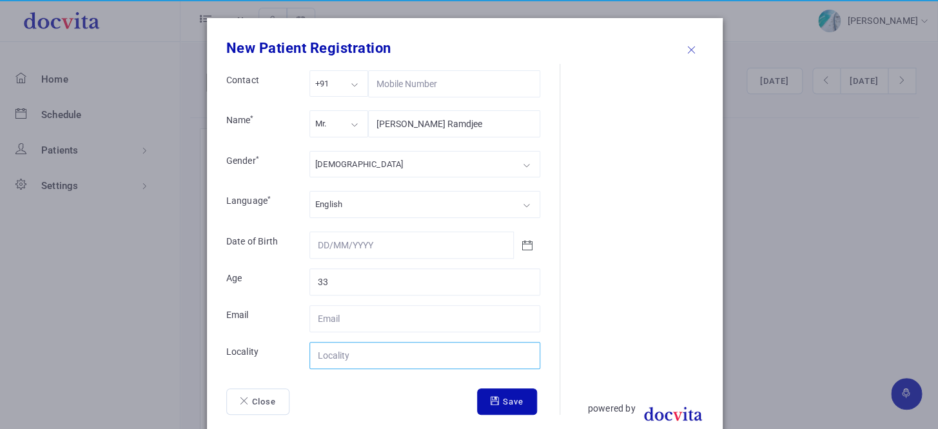
click at [369, 347] on input "Contact" at bounding box center [424, 355] width 231 height 27
type input "[GEOGRAPHIC_DATA]"
click at [516, 400] on button "Save" at bounding box center [507, 401] width 60 height 27
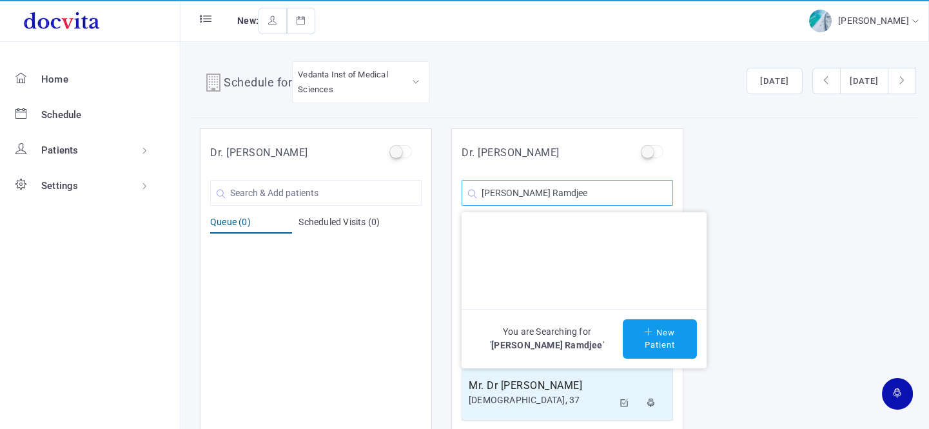
click at [623, 204] on input "[PERSON_NAME] Ramdjee" at bounding box center [566, 193] width 211 height 26
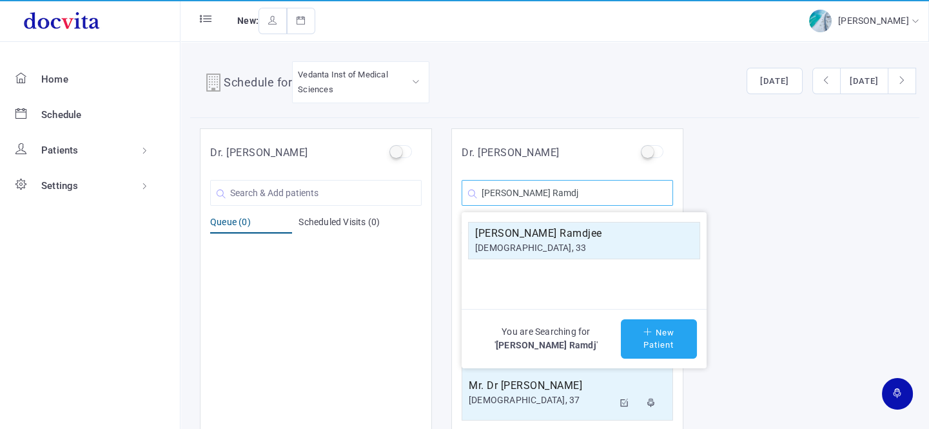
type input "[PERSON_NAME] Ramdj"
click at [641, 325] on button "New Patient" at bounding box center [659, 338] width 76 height 39
type input "[PERSON_NAME] Ramdj"
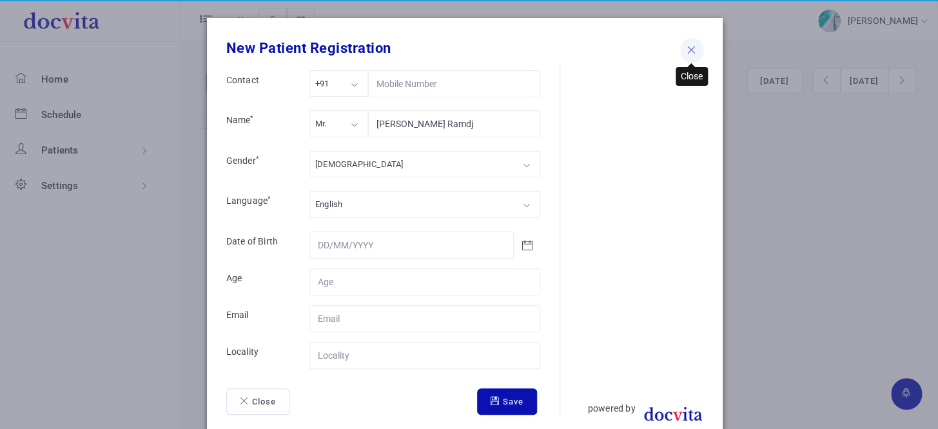
click at [687, 52] on icon at bounding box center [691, 50] width 9 height 8
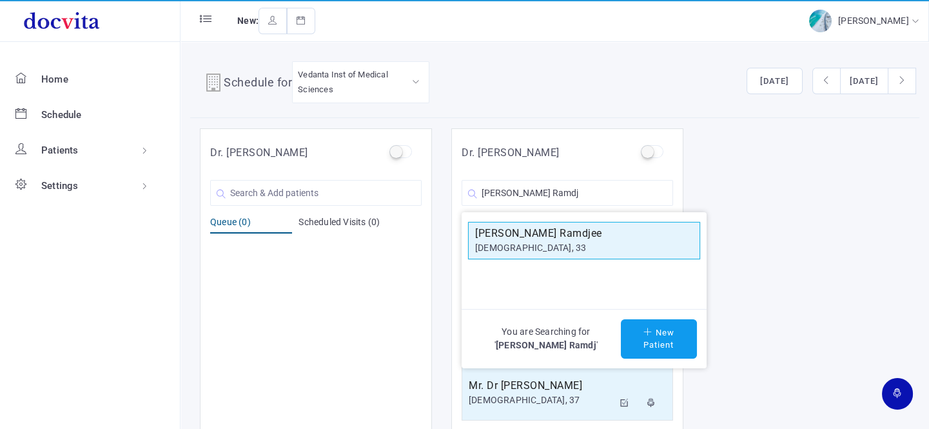
click at [547, 246] on div "[DEMOGRAPHIC_DATA], 33" at bounding box center [584, 248] width 218 height 14
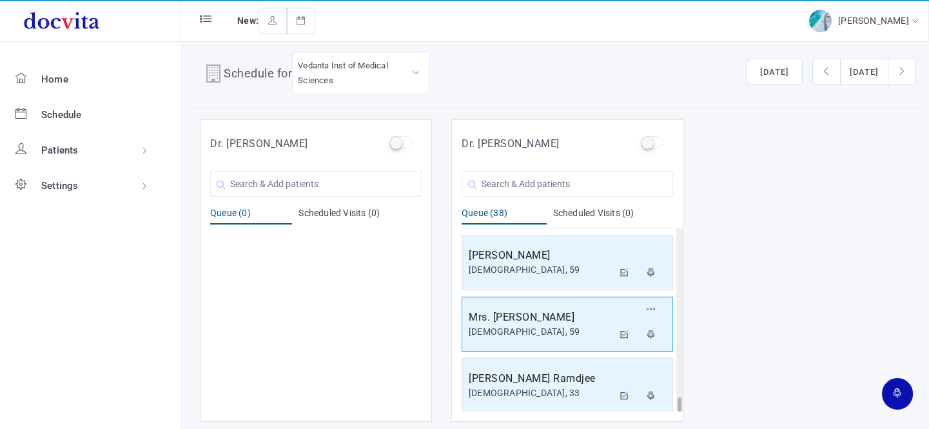
scroll to position [10, 0]
